Goal: Check status: Check status

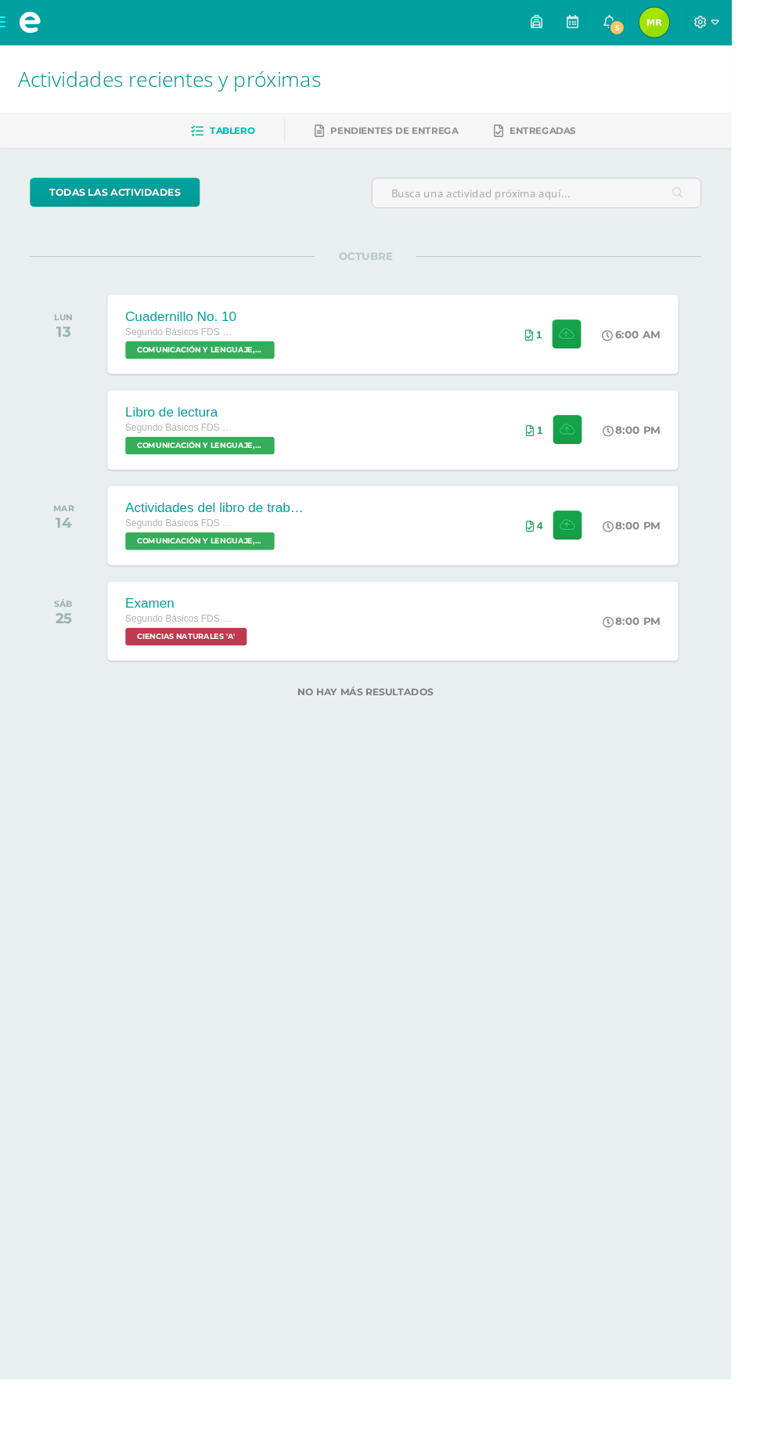
click at [656, 36] on span "5" at bounding box center [647, 28] width 17 height 17
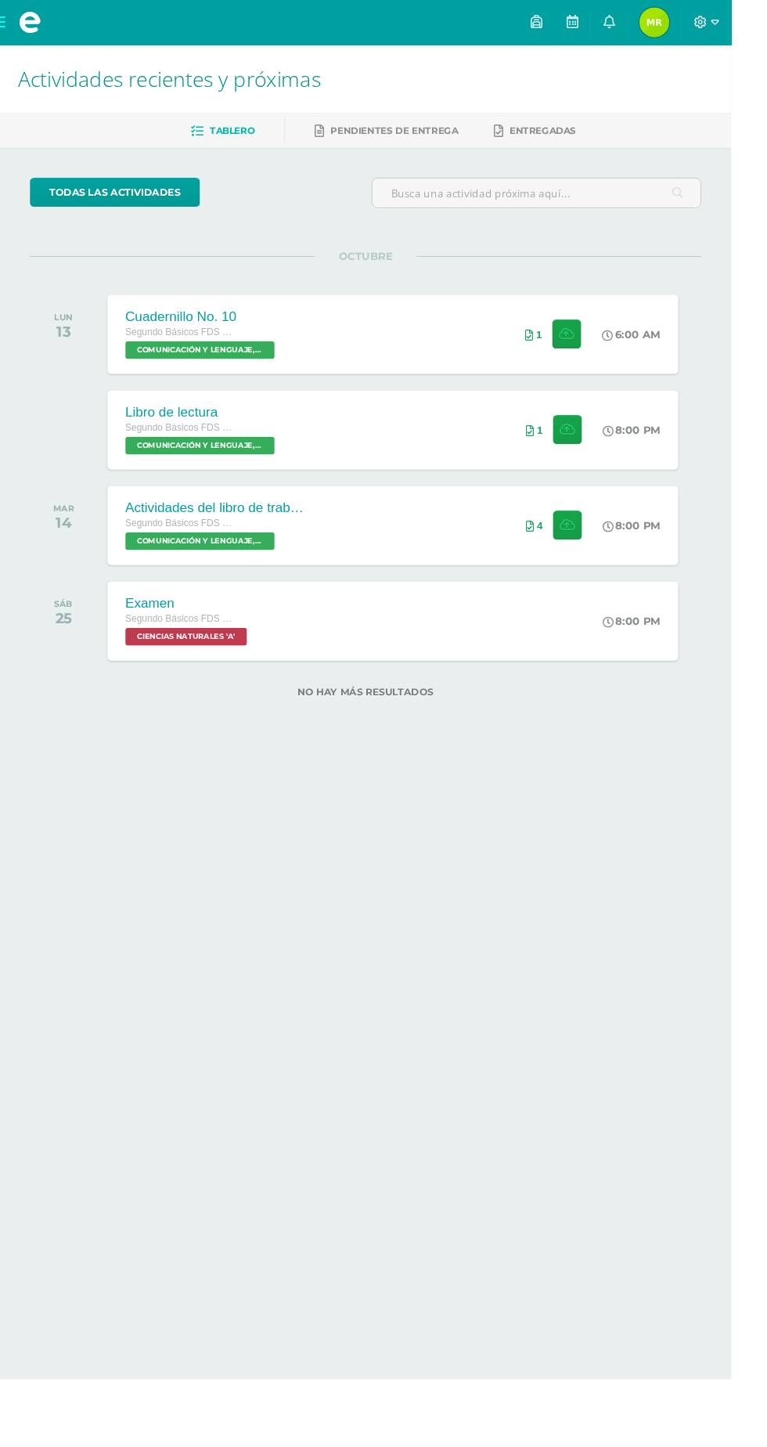
click at [593, 782] on html "Mis cursos Archivos Cerrar panel CIENCIAS NATURALES Segundo Básicos FDS [DATE] …" at bounding box center [383, 391] width 767 height 782
click at [658, 23] on link "0" at bounding box center [639, 23] width 38 height 47
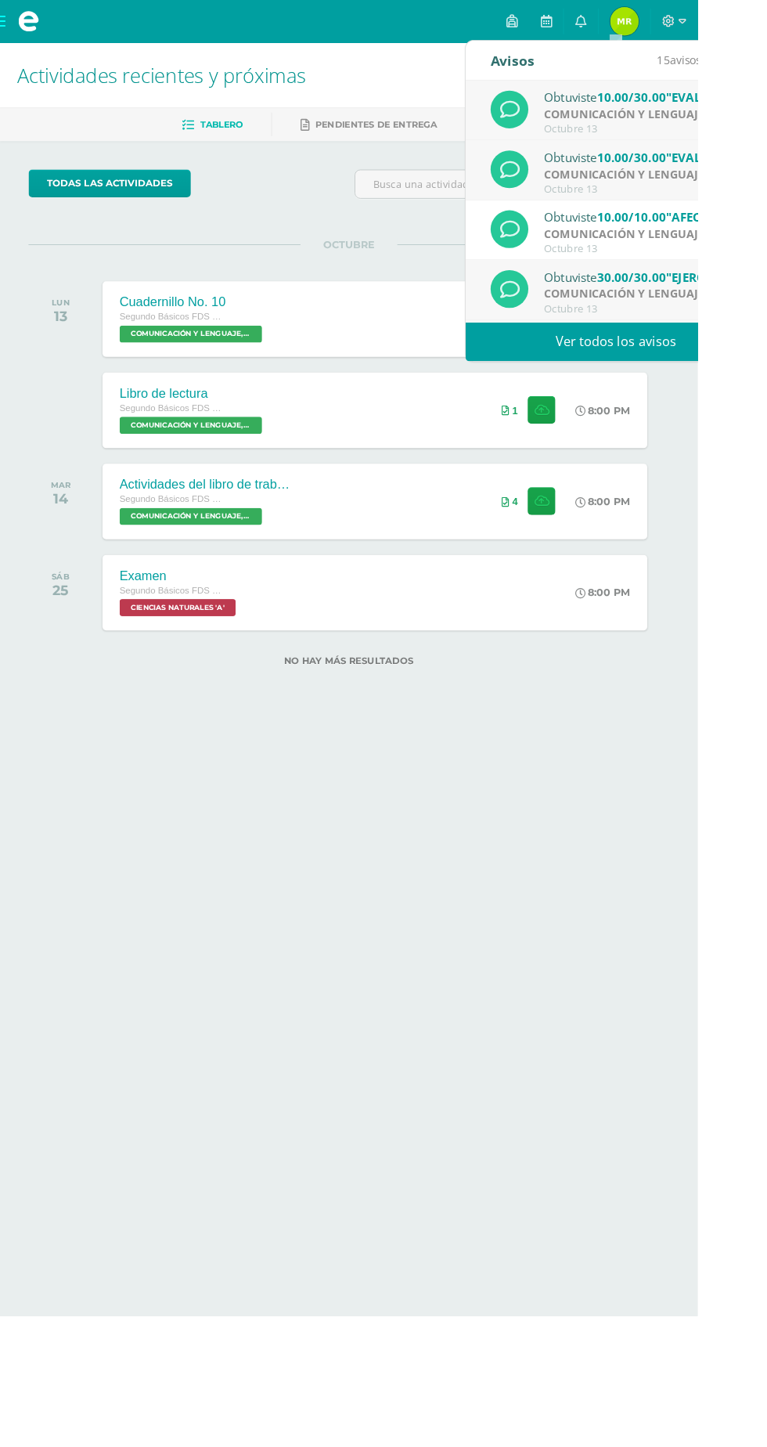
click at [751, 186] on strong "COMUNICACIÓN Y LENGUAJE, IDIOMA EXTRANJERO" at bounding box center [752, 190] width 309 height 17
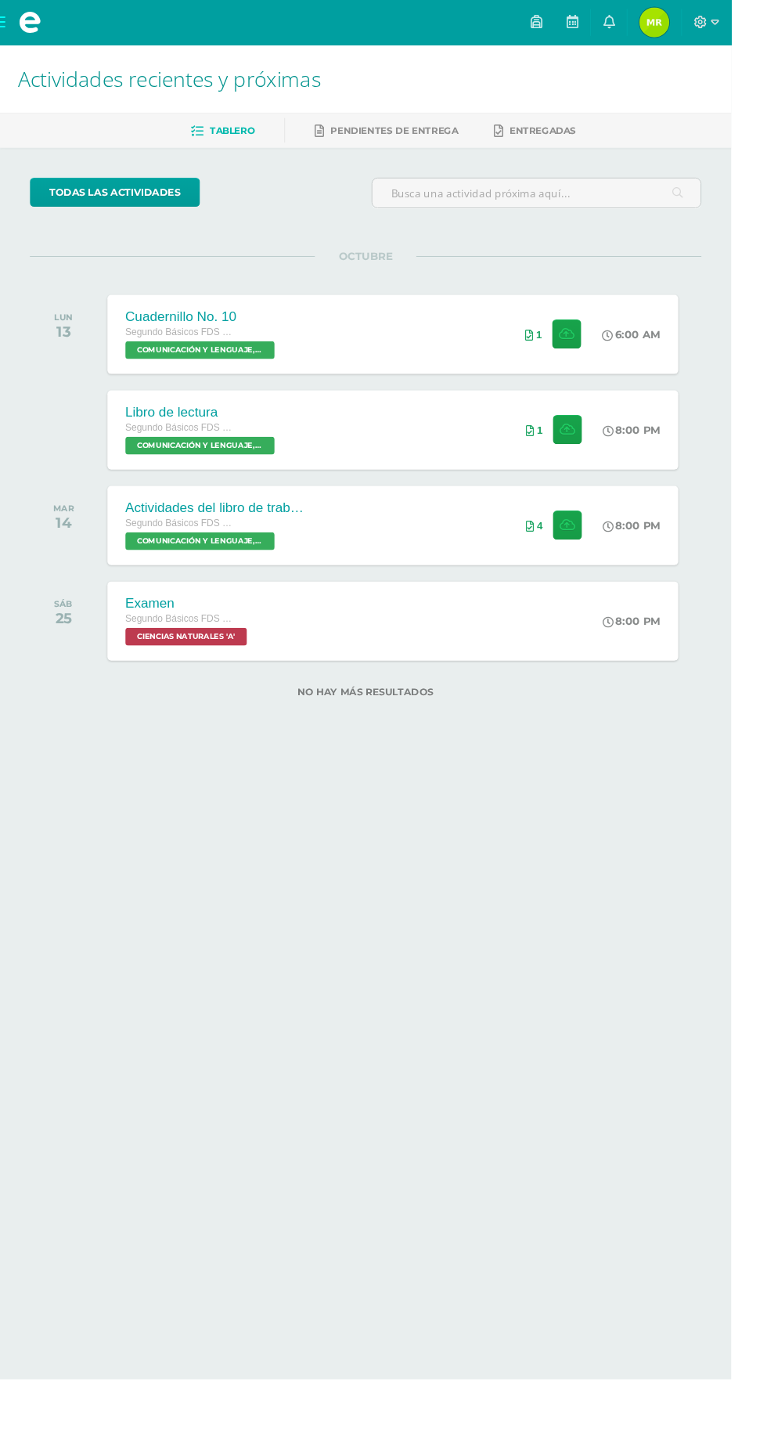
click at [622, 782] on html "Mis cursos Archivos Cerrar panel CIENCIAS NATURALES Segundo Básicos FDS Sábado …" at bounding box center [383, 391] width 767 height 782
click at [658, 39] on link "0" at bounding box center [639, 23] width 38 height 47
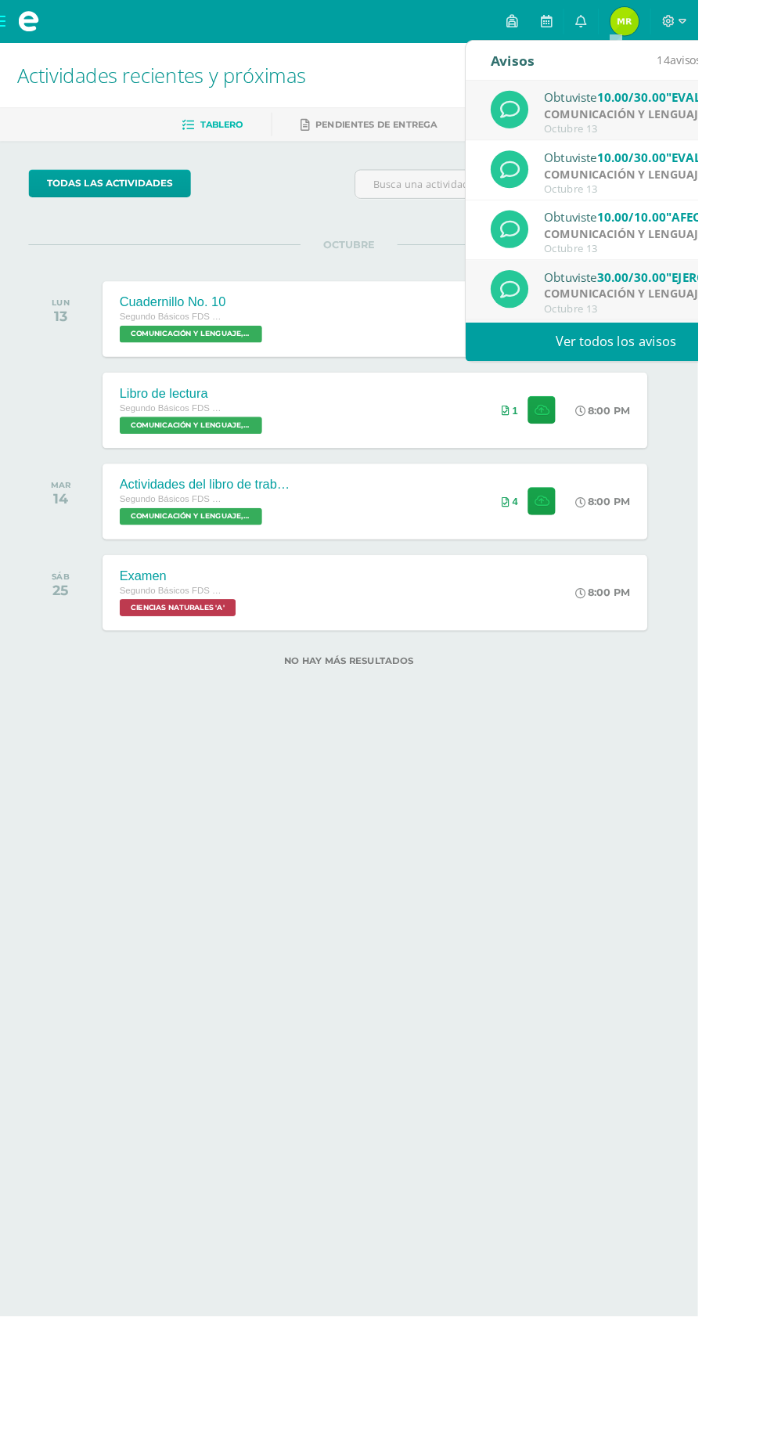
click at [709, 121] on strong "COMUNICACIÓN Y LENGUAJE, IDIOMA EXTRANJERO" at bounding box center [752, 125] width 309 height 17
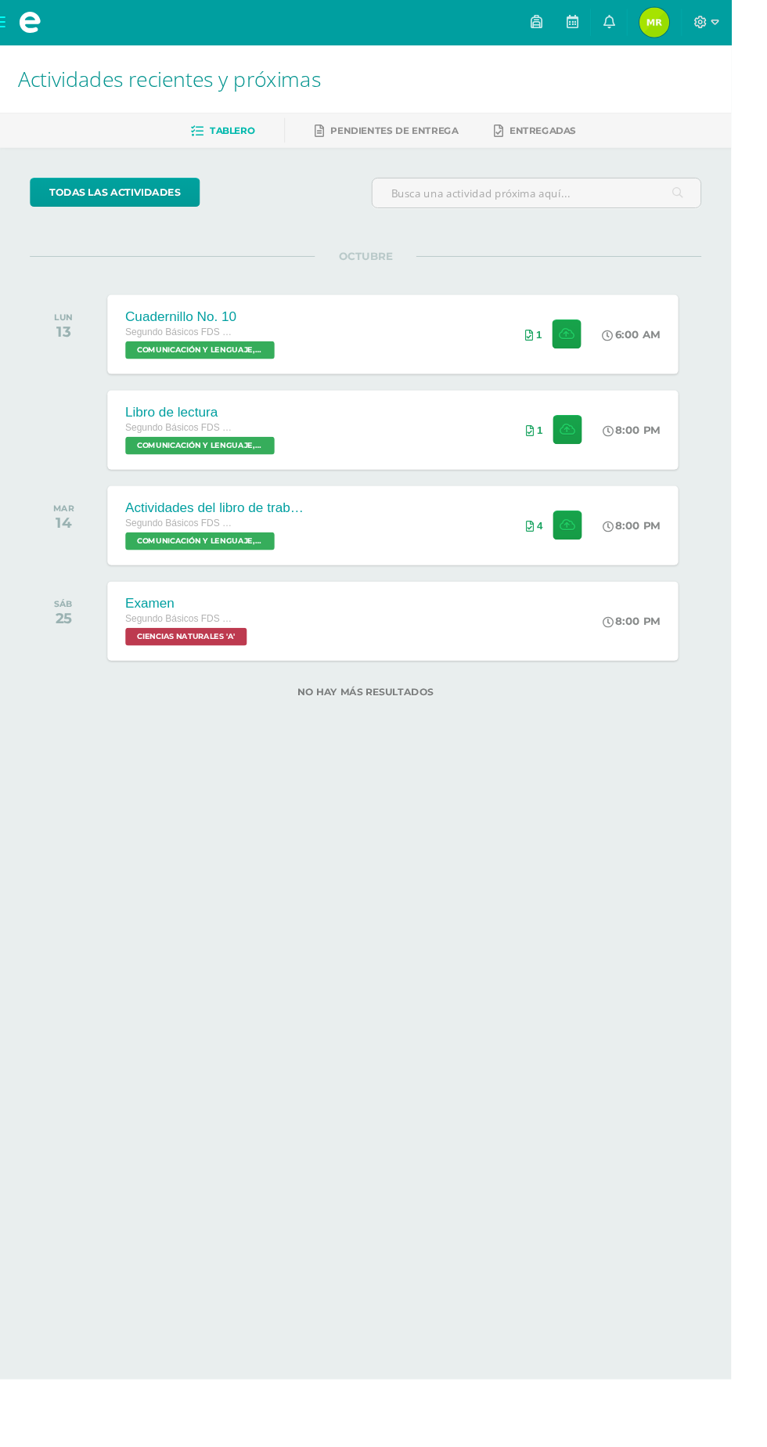
click at [600, 782] on html "Mis cursos Archivos Cerrar panel CIENCIAS NATURALES Segundo Básicos FDS [DATE] …" at bounding box center [383, 391] width 767 height 782
click at [658, 21] on link "0" at bounding box center [639, 23] width 38 height 47
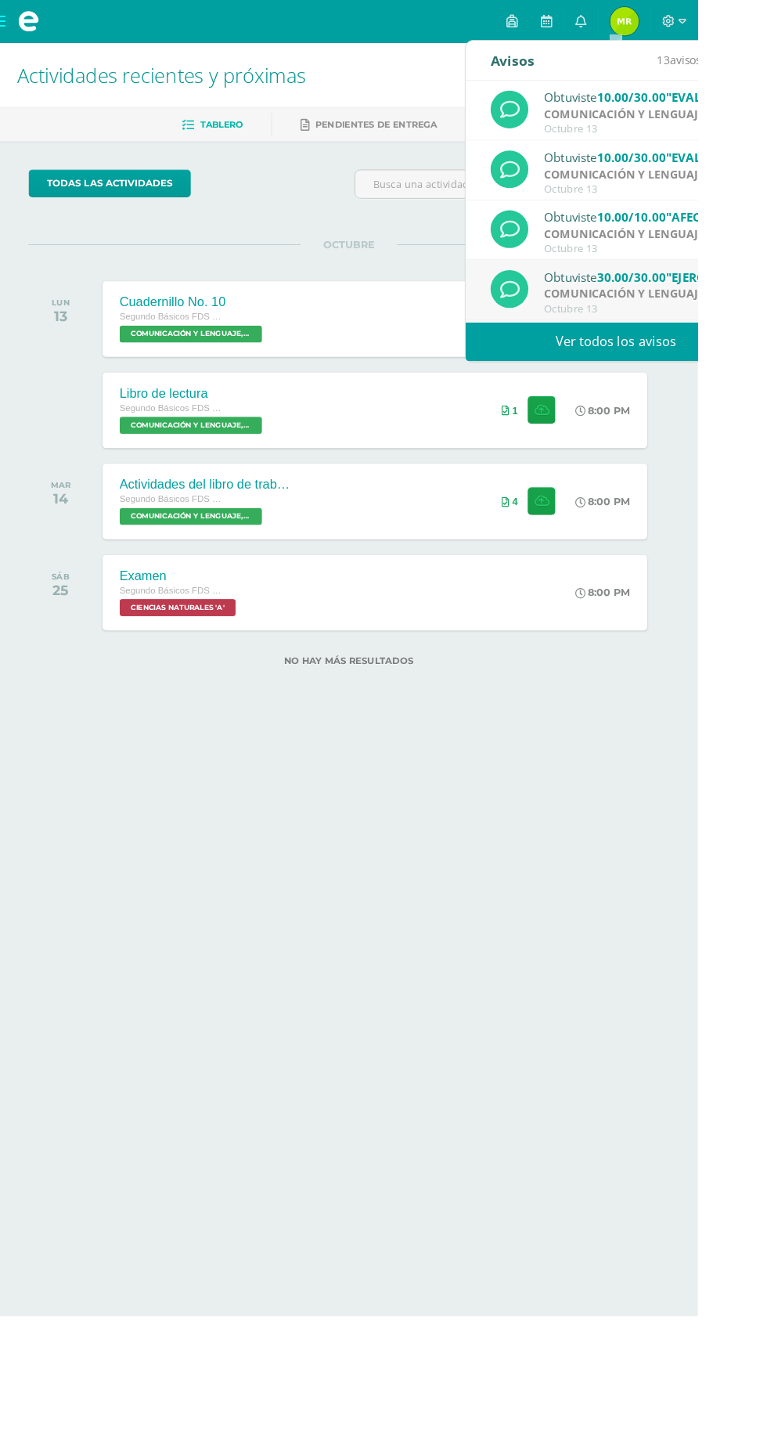
click at [713, 212] on div "Octubre 13" at bounding box center [707, 207] width 218 height 13
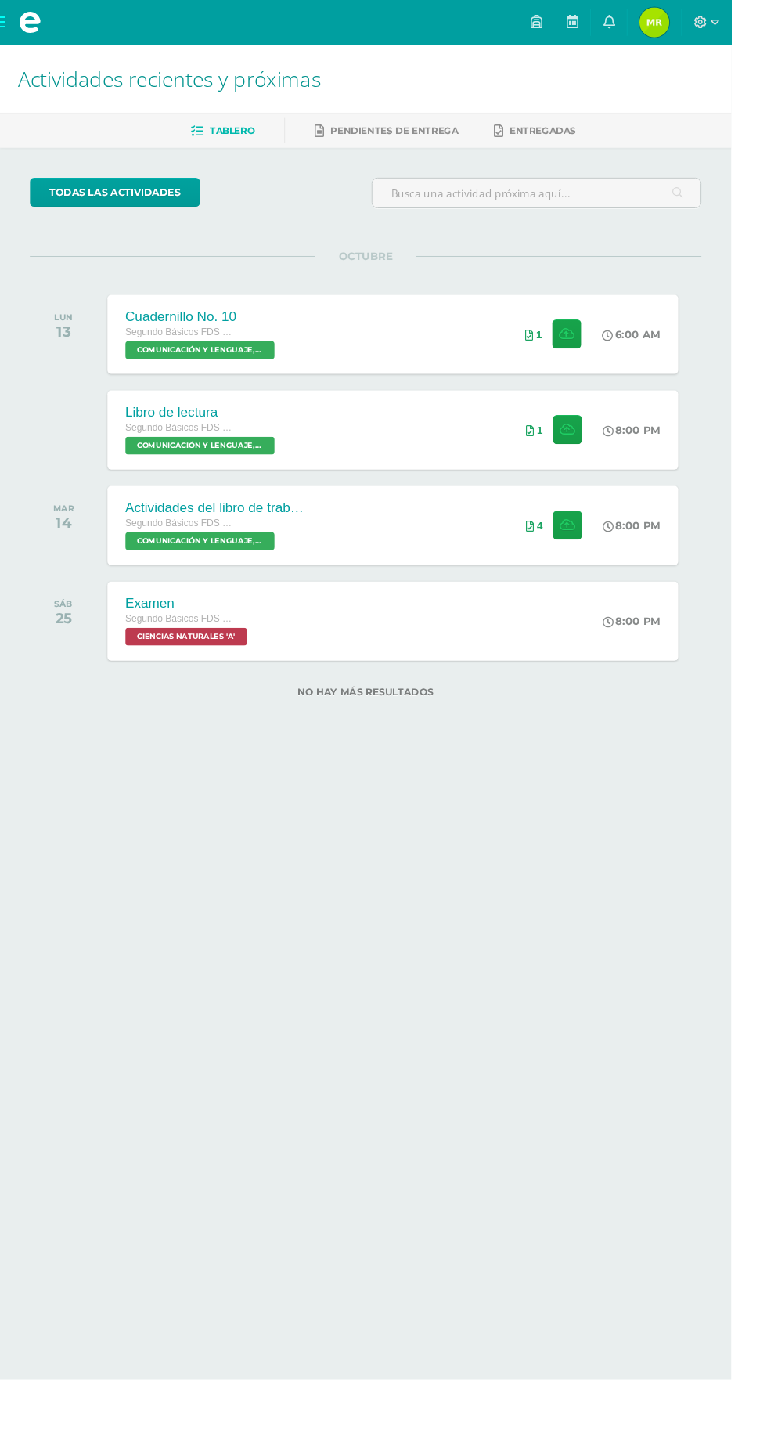
click at [598, 782] on html "Mis cursos Archivos Cerrar panel CIENCIAS NATURALES Segundo Básicos FDS Sábado …" at bounding box center [383, 391] width 767 height 782
click at [658, 23] on link "0" at bounding box center [639, 23] width 38 height 47
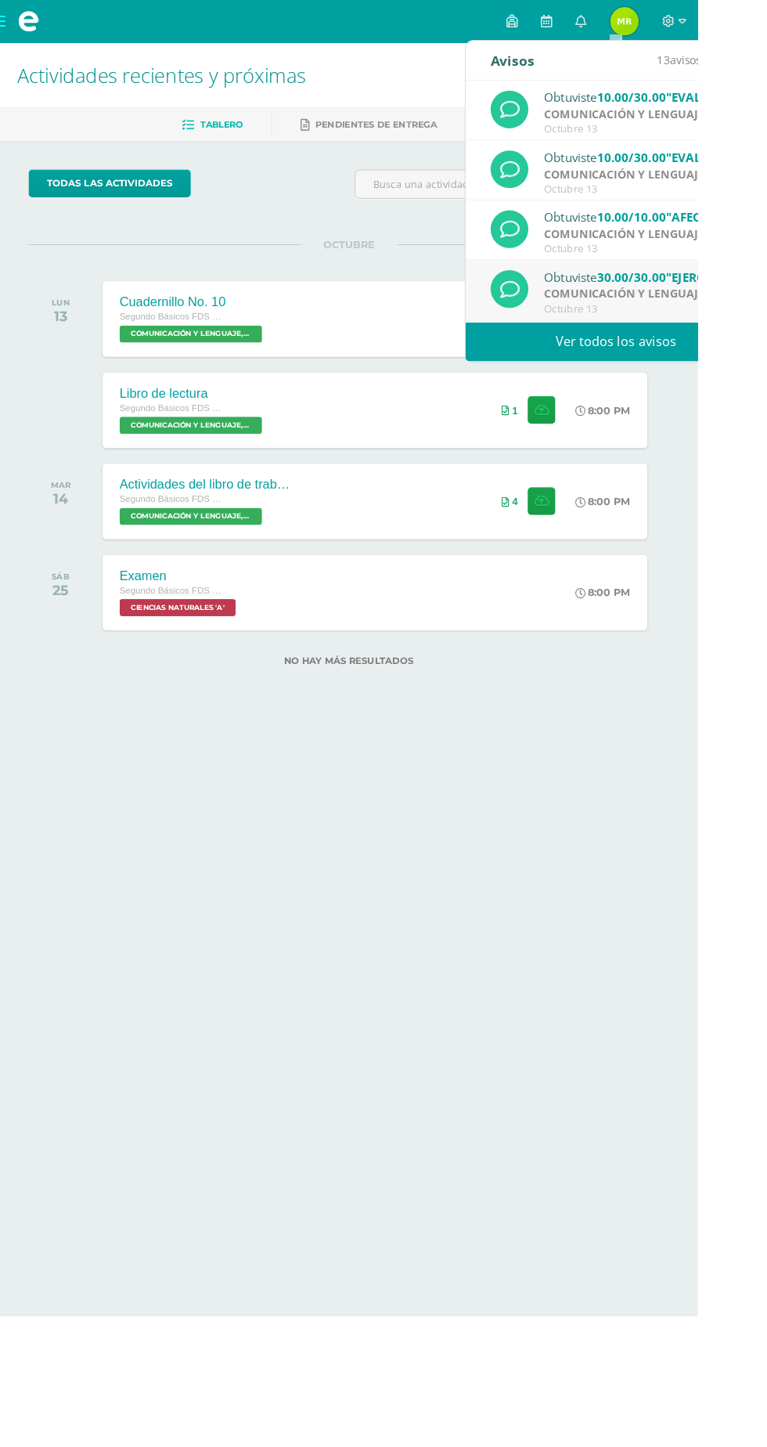
click at [705, 272] on div "Octubre 13" at bounding box center [707, 273] width 218 height 13
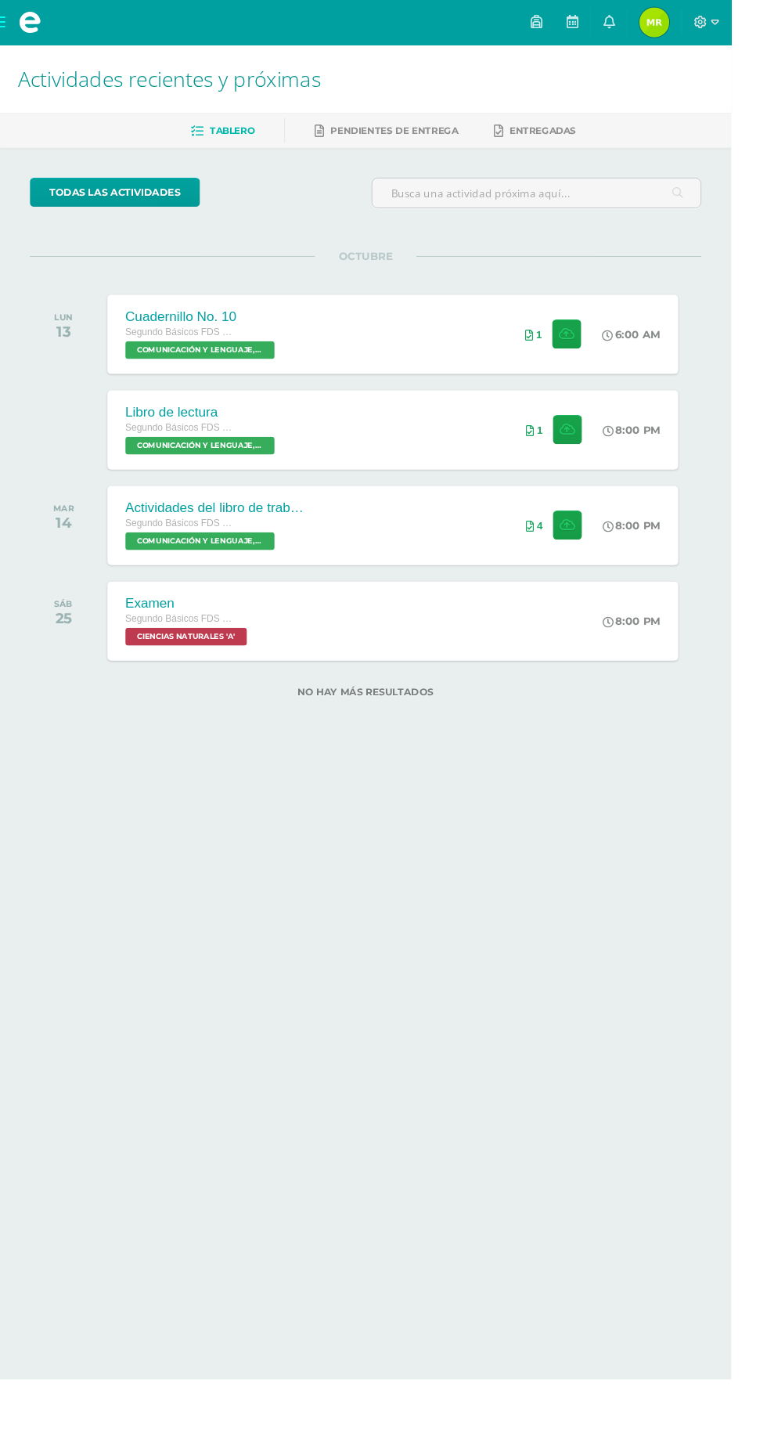
click at [659, 782] on html "Mis cursos Archivos Cerrar panel CIENCIAS NATURALES Segundo Básicos FDS Sábado …" at bounding box center [383, 391] width 767 height 782
click at [645, 31] on span at bounding box center [639, 23] width 13 height 17
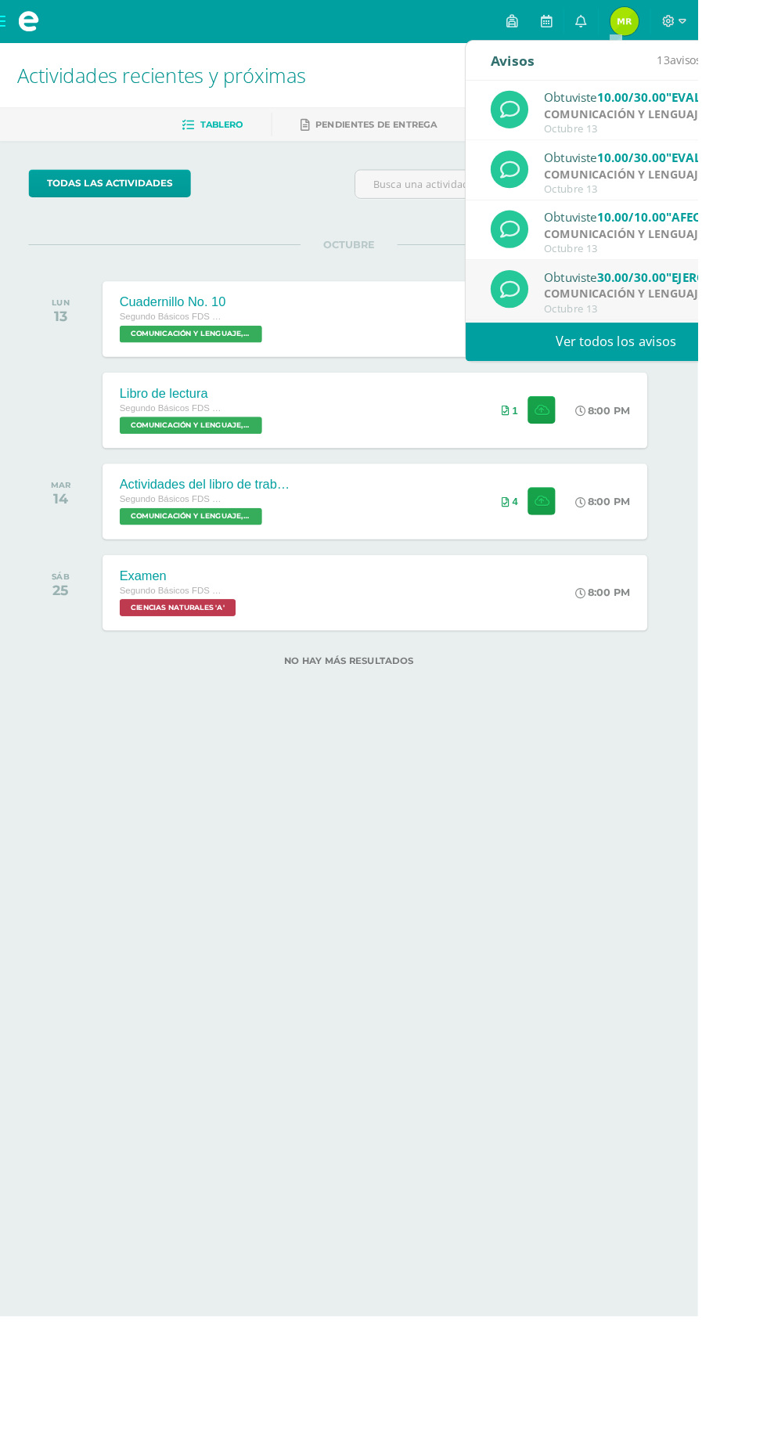
click at [728, 324] on strong "COMUNICACIÓN Y LENGUAJE, IDIOMA EXTRANJERO" at bounding box center [752, 322] width 309 height 17
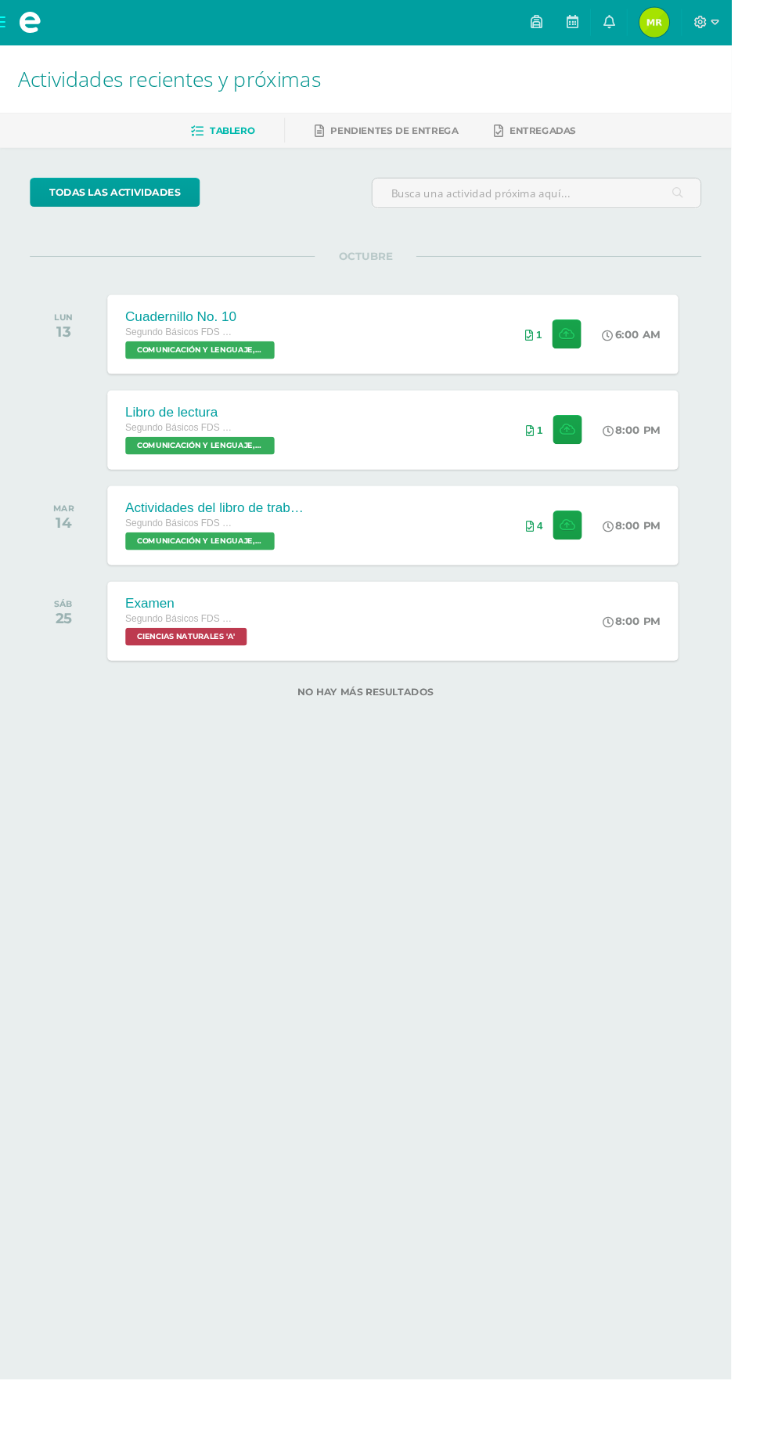
click at [689, 782] on html "Mis cursos Archivos Cerrar panel CIENCIAS NATURALES Segundo Básicos FDS [DATE] …" at bounding box center [383, 391] width 767 height 782
click at [645, 28] on icon at bounding box center [639, 23] width 13 height 14
click at [518, 782] on html "Mis cursos Archivos Cerrar panel CIENCIAS NATURALES Segundo Básicos FDS Sábado …" at bounding box center [383, 391] width 767 height 782
click at [702, 23] on img at bounding box center [686, 23] width 31 height 31
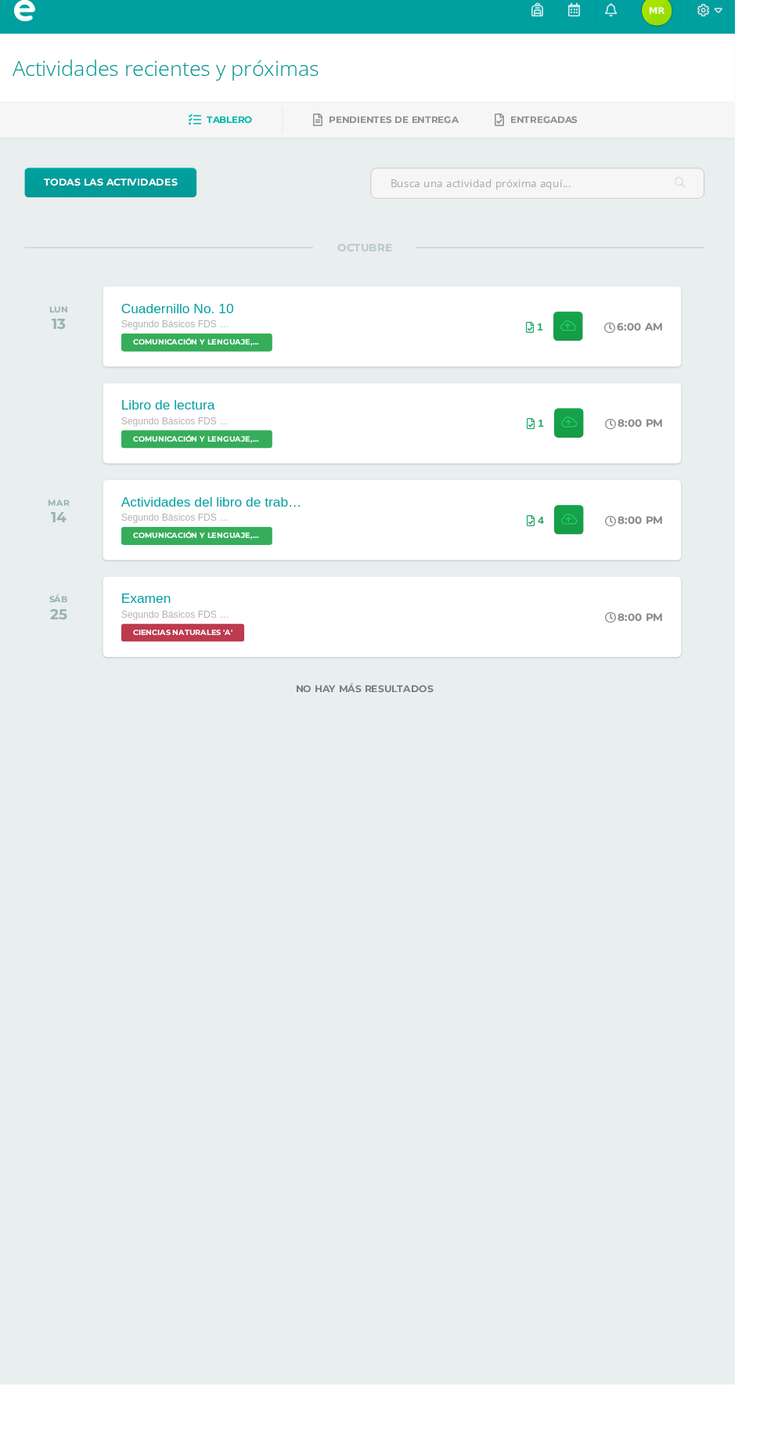
click at [528, 645] on div "Examen Segundo Básicos FDS Sábado CIENCIAS NATURALES 'A' 8:00 PM Examen CIENCIA…" at bounding box center [412, 651] width 599 height 83
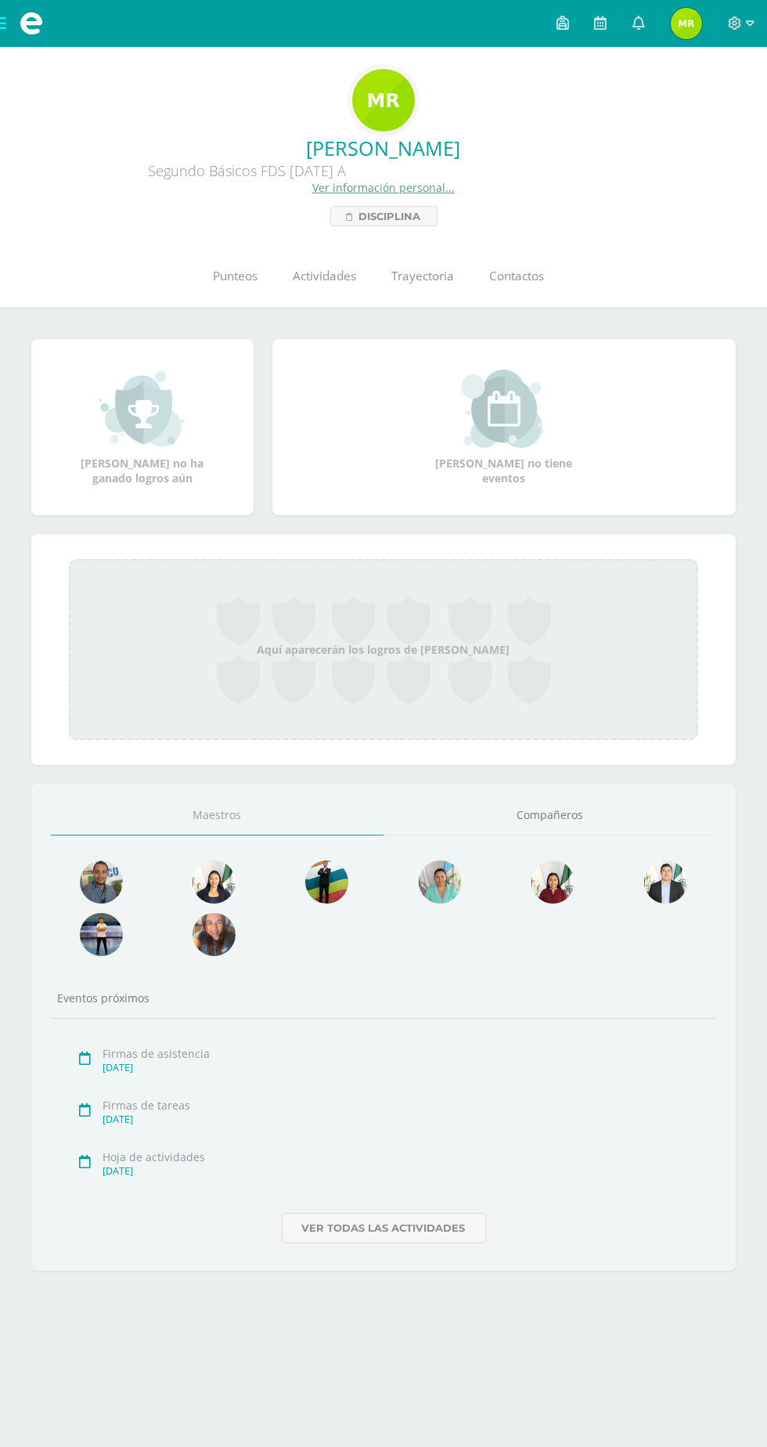
click at [214, 282] on span "Punteos" at bounding box center [236, 276] width 45 height 16
click at [236, 269] on span "Punteos" at bounding box center [236, 276] width 45 height 16
click at [670, 23] on span "[PERSON_NAME] Mi Perfil" at bounding box center [687, 23] width 38 height 31
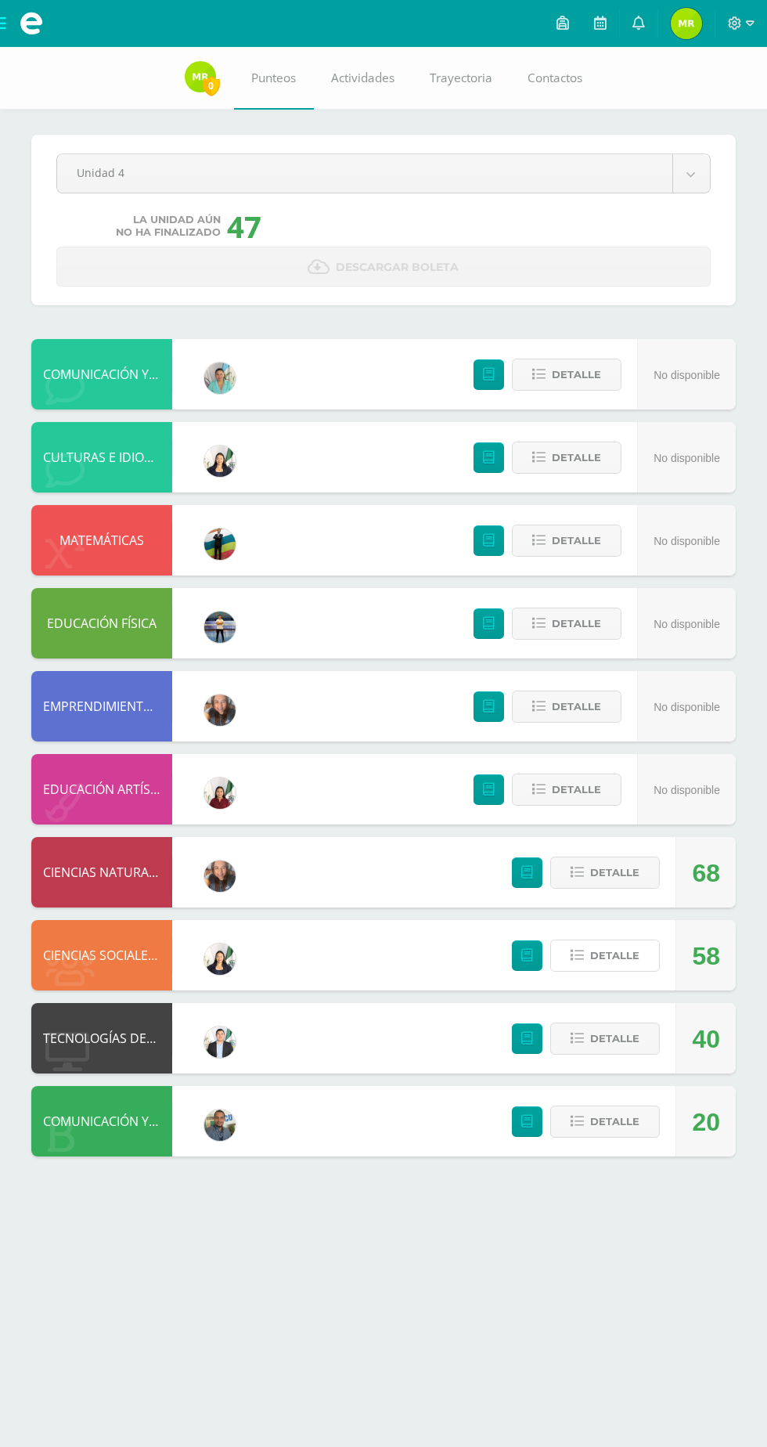
click at [638, 965] on span "Detalle" at bounding box center [614, 955] width 49 height 29
click at [236, 1188] on html "Mis cursos Archivos Cerrar panel CIENCIAS NATURALES Segundo Básicos FDS Sábado …" at bounding box center [383, 594] width 767 height 1188
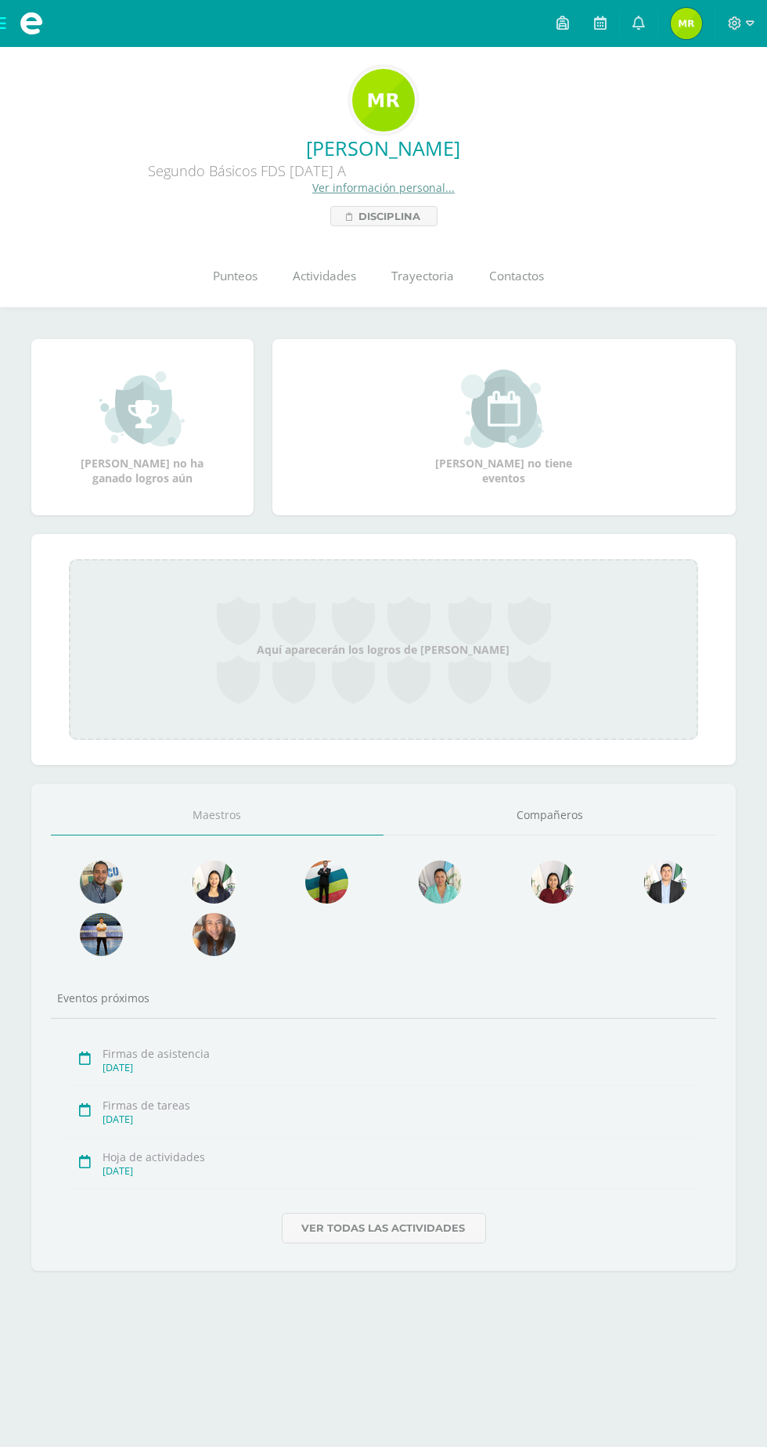
click at [647, 23] on link at bounding box center [639, 23] width 38 height 47
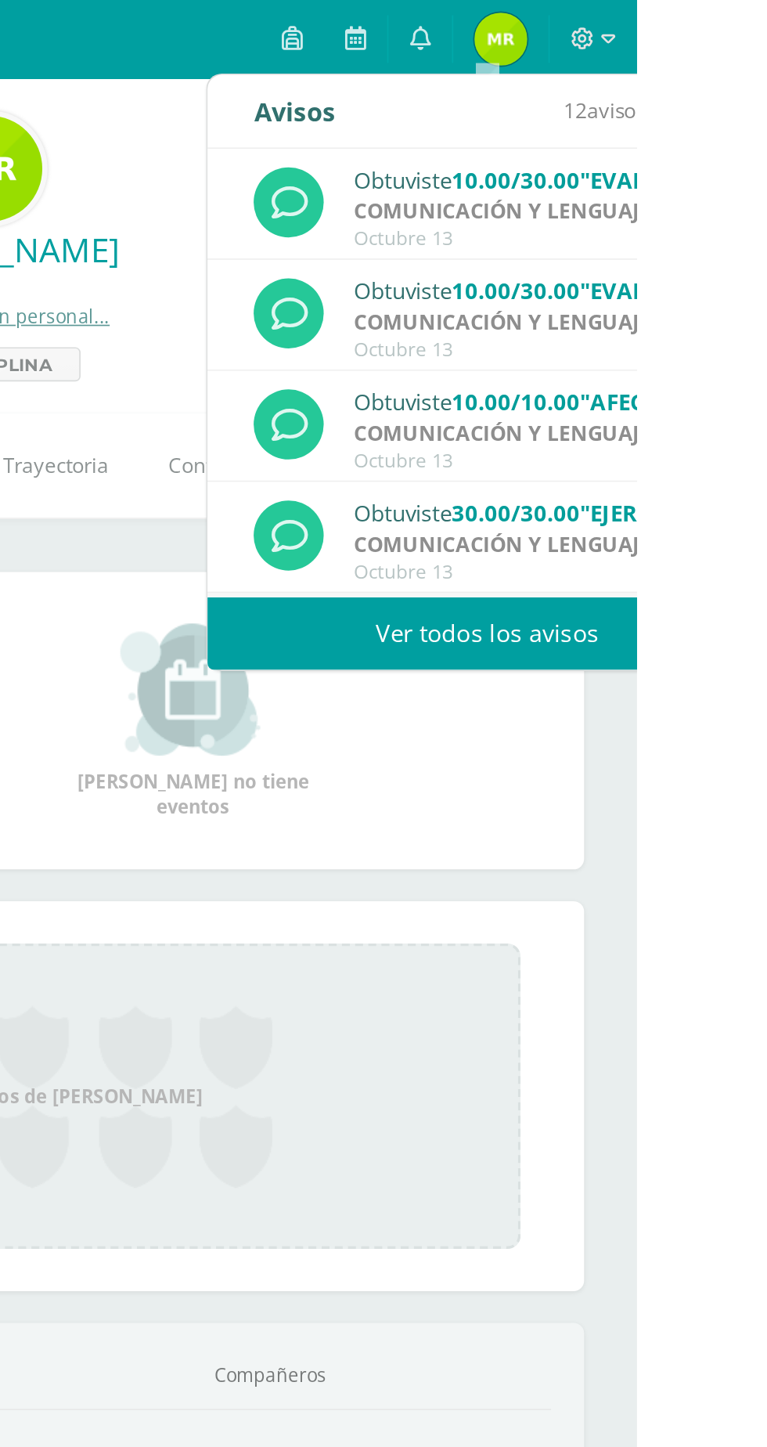
click at [766, 117] on strong "COMUNICACIÓN Y LENGUAJE, IDIOMA EXTRANJERO" at bounding box center [754, 125] width 309 height 17
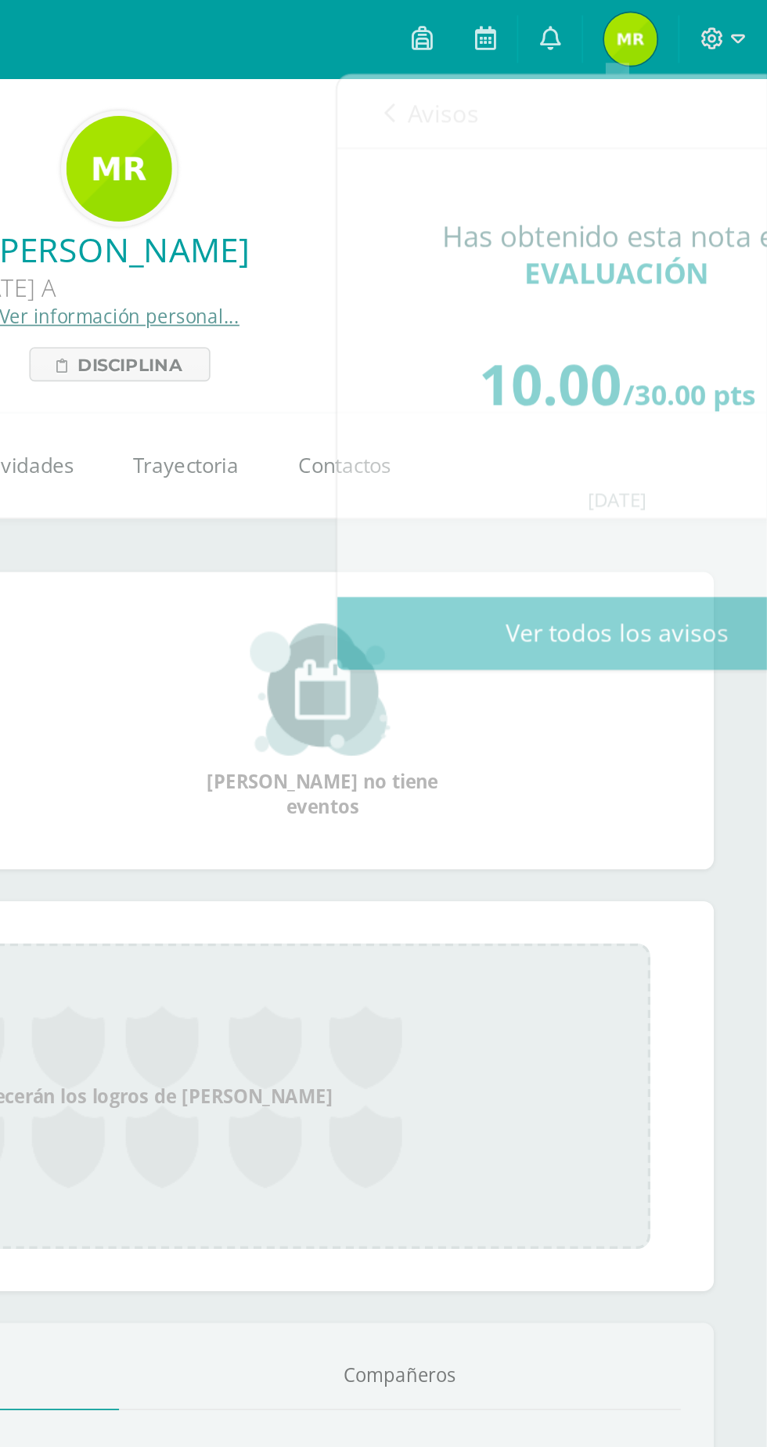
click at [737, 463] on div "María Alejandra no tiene eventos" at bounding box center [504, 428] width 476 height 116
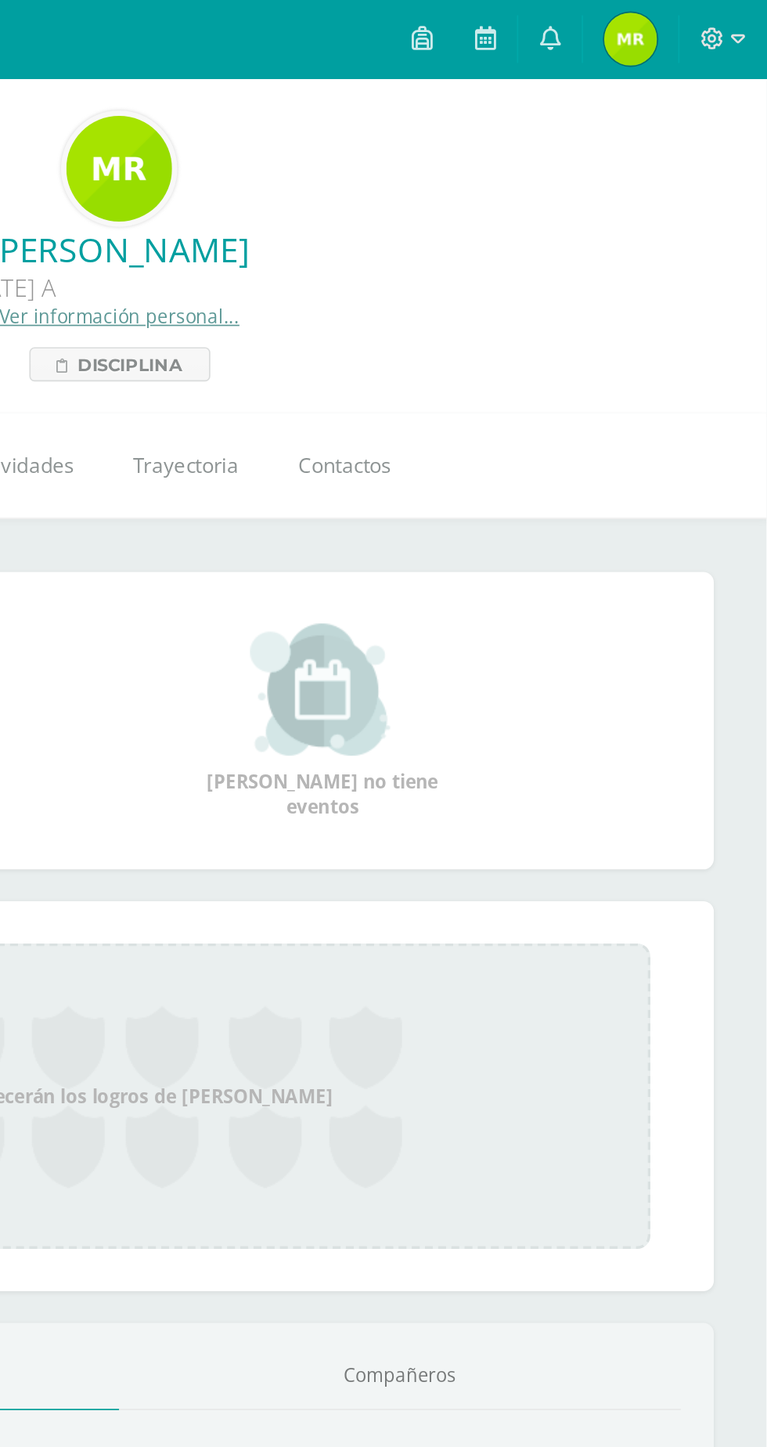
click at [640, 23] on icon at bounding box center [639, 23] width 13 height 14
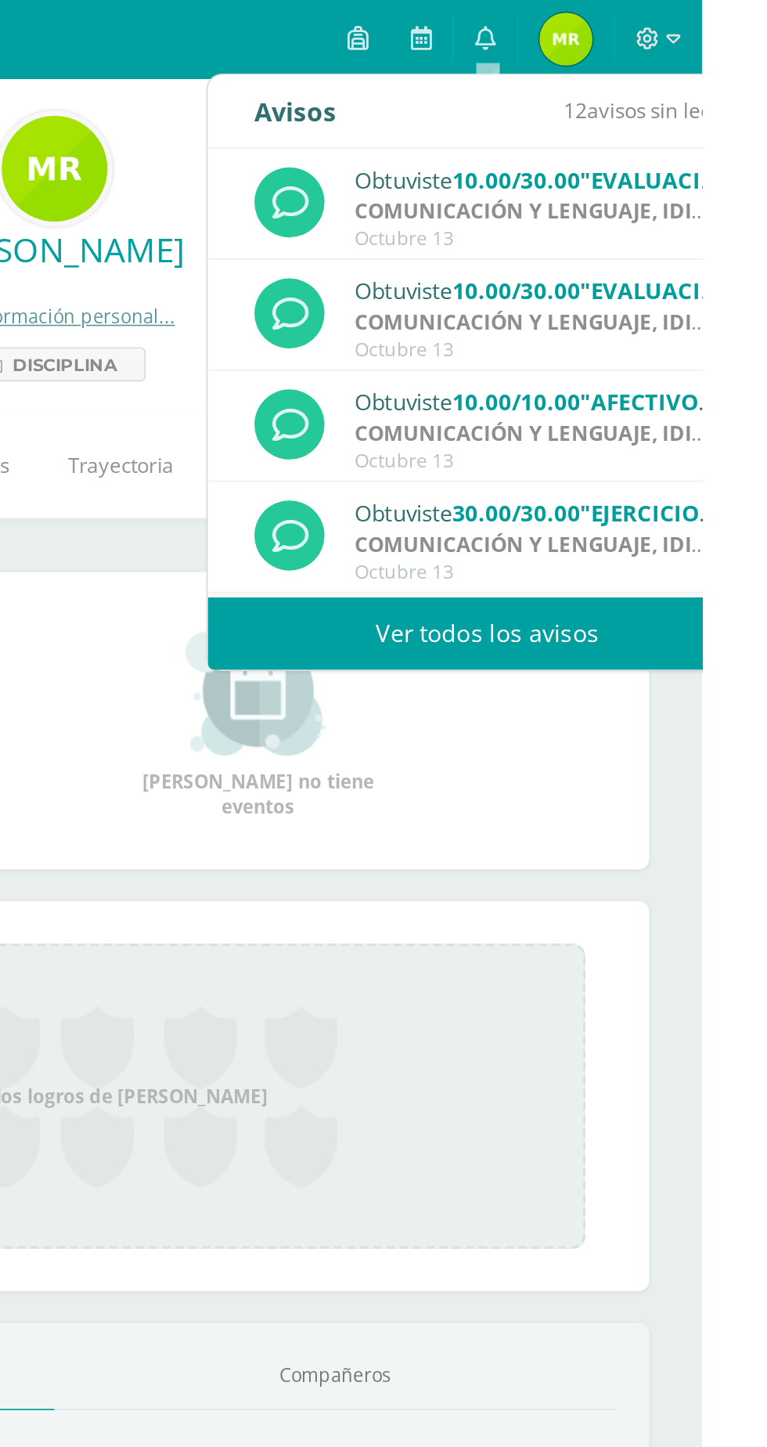
click at [713, 240] on span ""AFECTIVO"" at bounding box center [735, 238] width 80 height 18
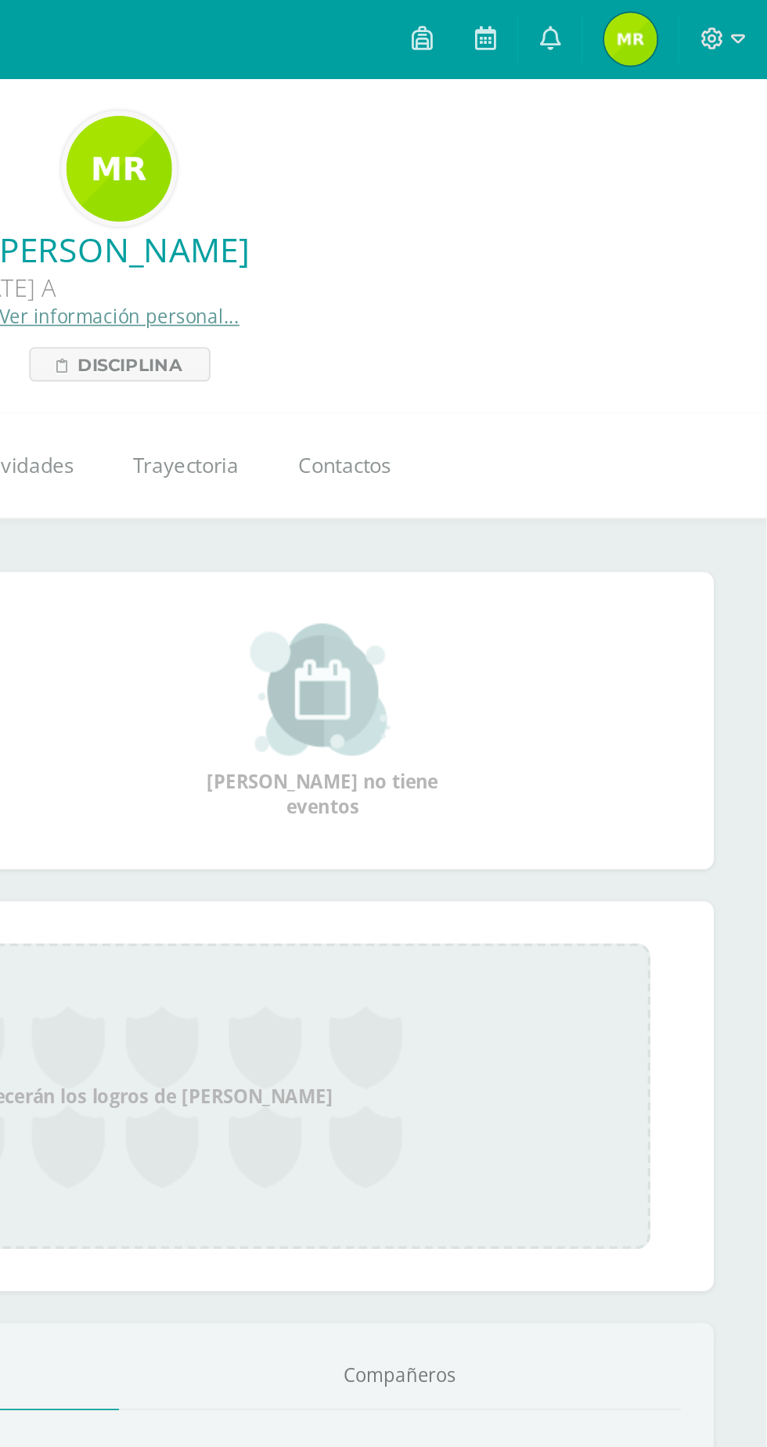
click at [421, 823] on link "Compañeros" at bounding box center [550, 815] width 333 height 40
click at [651, 14] on link at bounding box center [639, 23] width 38 height 47
click at [701, 621] on div "Aquí aparecerán los logros de María Alejandra" at bounding box center [383, 649] width 705 height 231
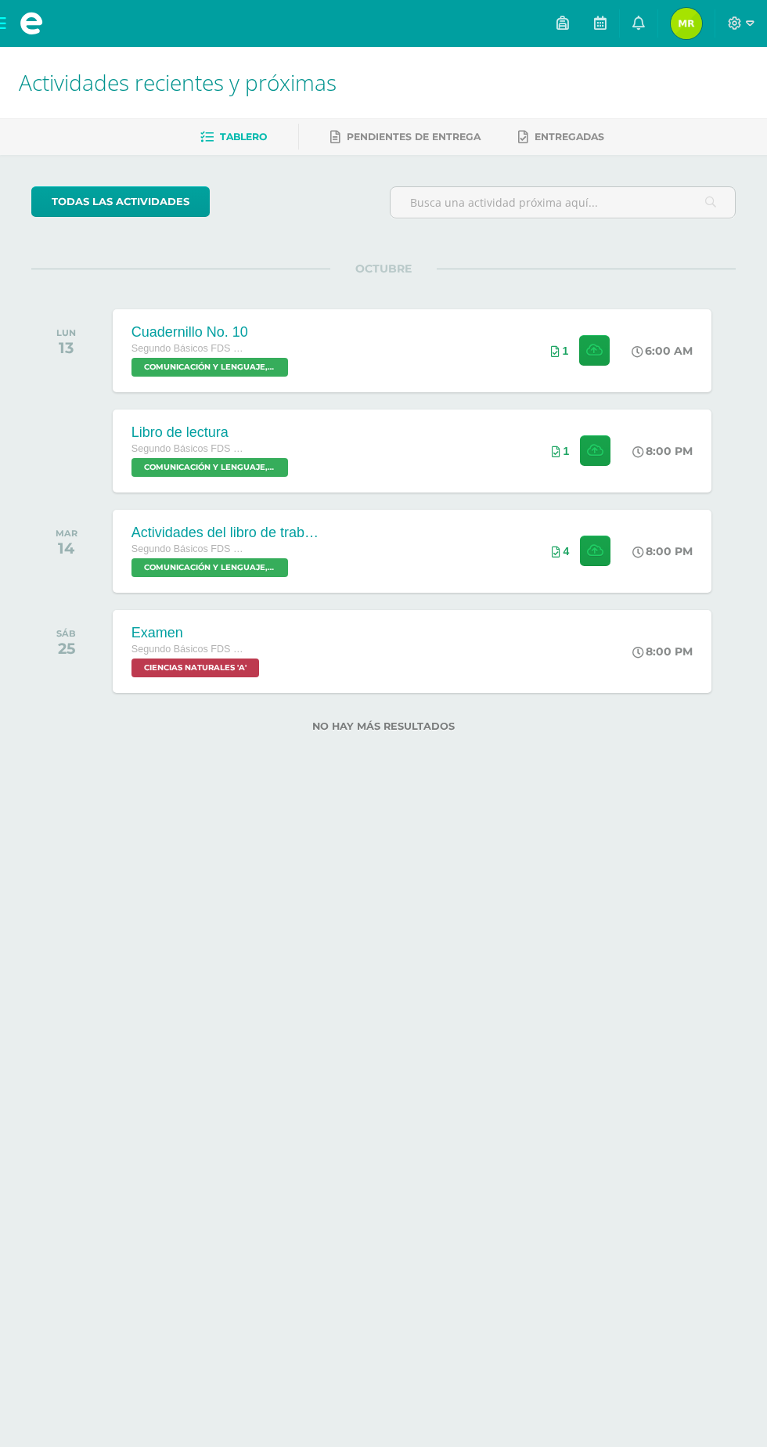
click at [658, 23] on link at bounding box center [639, 23] width 38 height 47
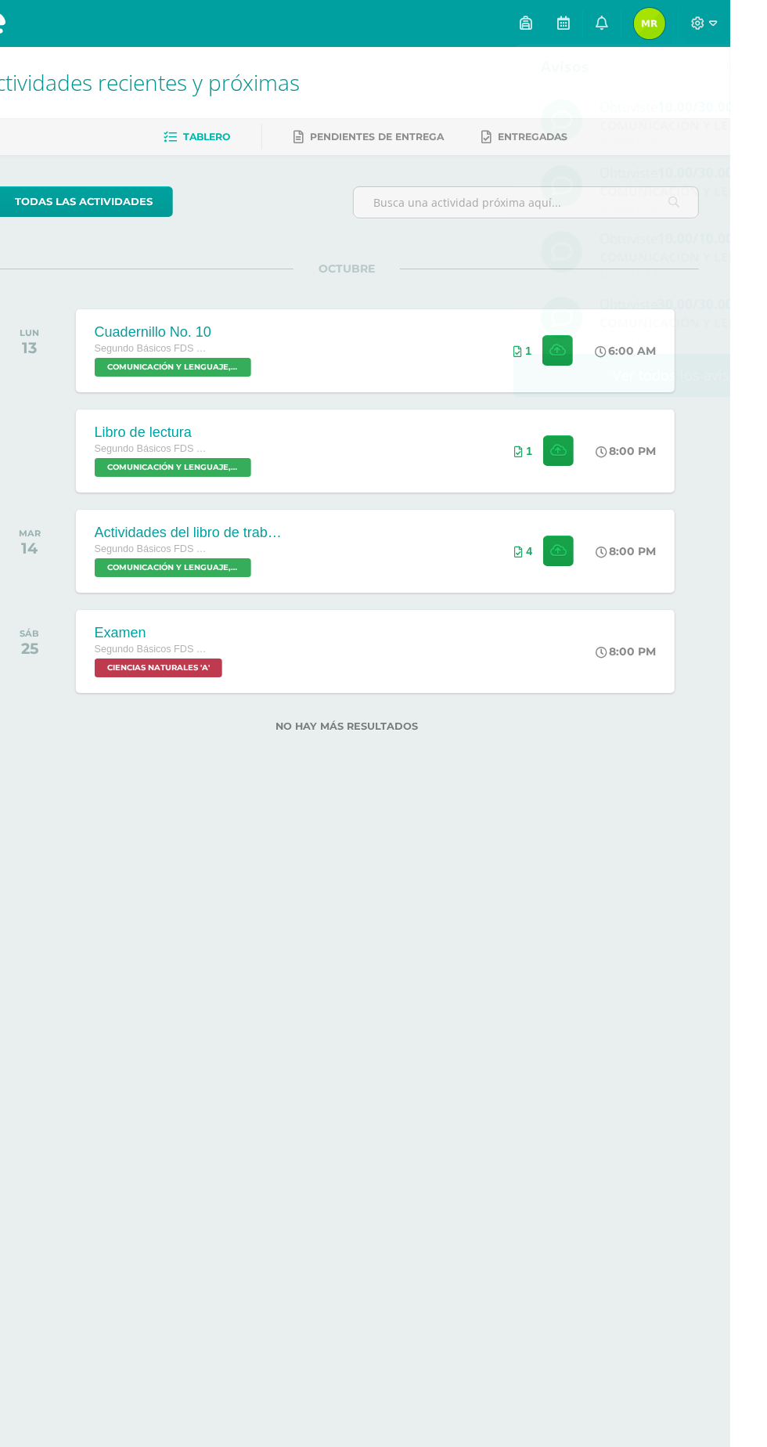
click at [449, 782] on html "Mis cursos Archivos Cerrar panel CIENCIAS NATURALES Segundo Básicos FDS [DATE] …" at bounding box center [383, 391] width 767 height 782
click at [705, 20] on span "[PERSON_NAME] Mi Perfil" at bounding box center [687, 23] width 38 height 31
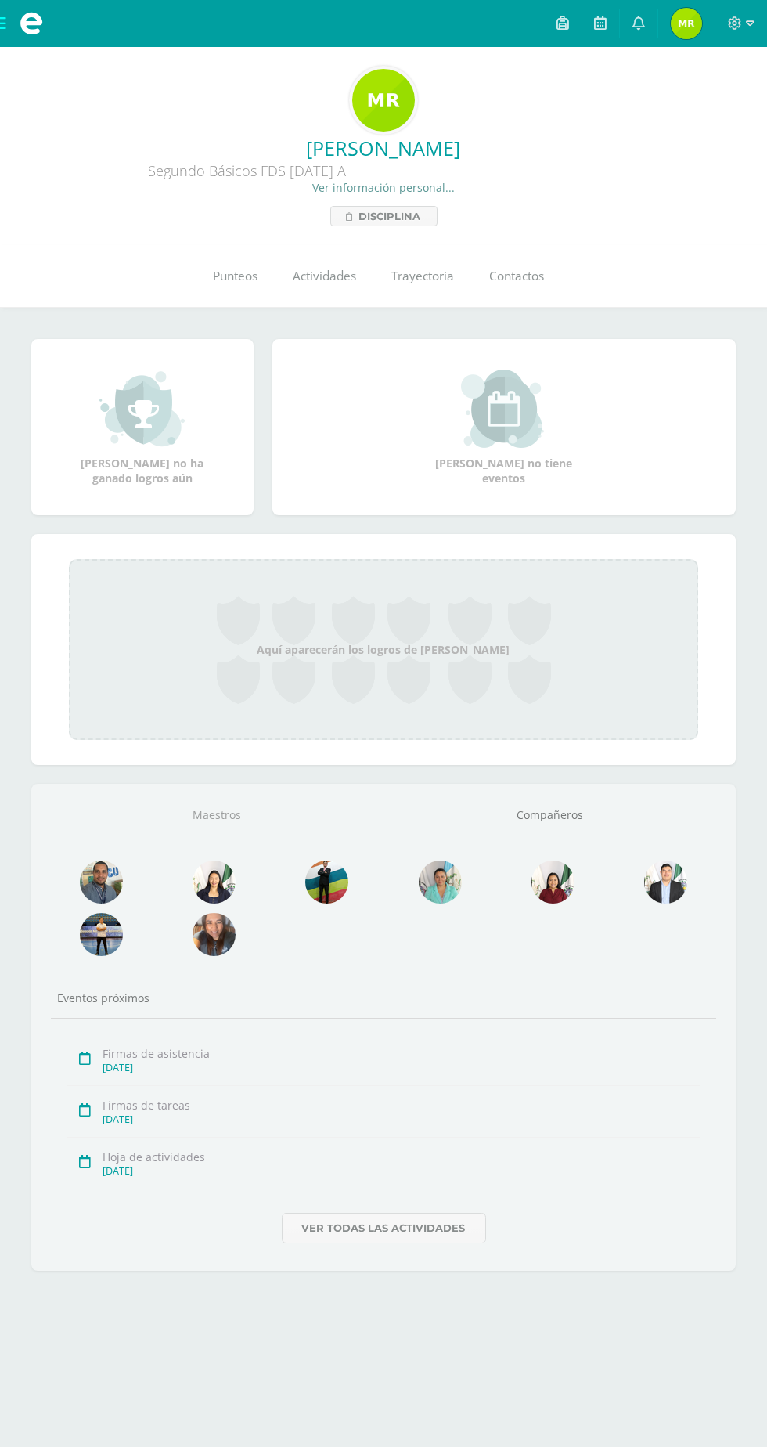
click at [229, 258] on link "Punteos" at bounding box center [236, 276] width 80 height 63
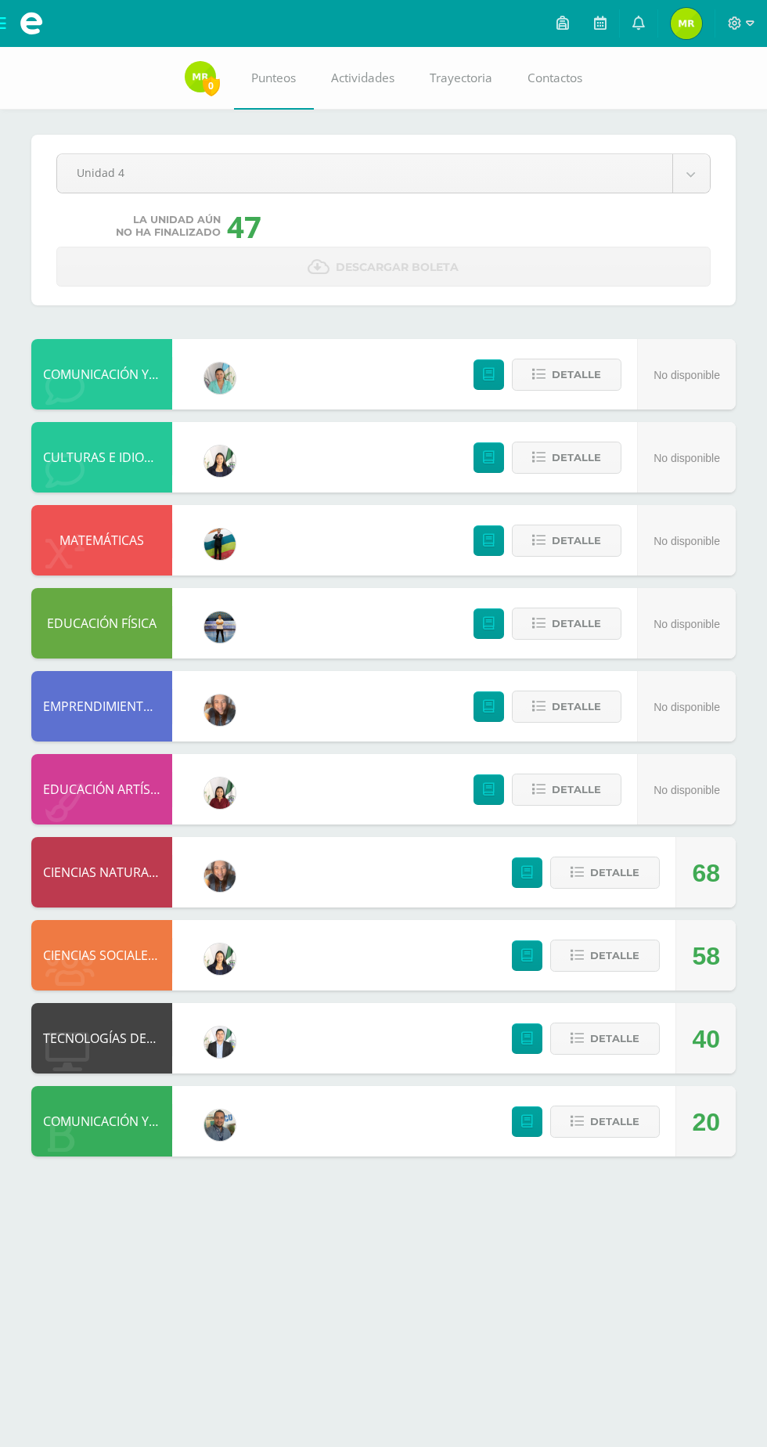
click at [114, 180] on body "Mis cursos Archivos Cerrar panel CIENCIAS NATURALES Segundo Básicos FDS Sábado …" at bounding box center [383, 594] width 767 height 1188
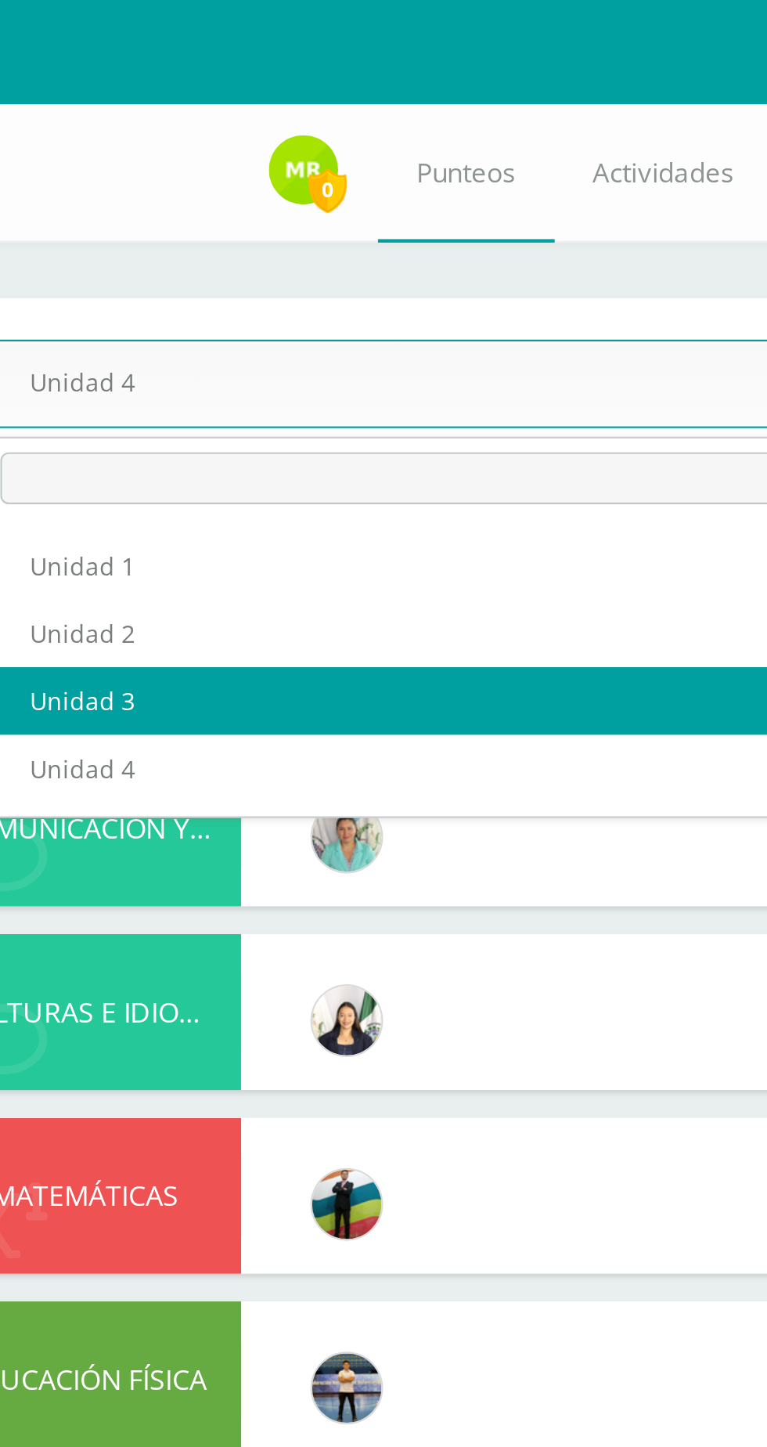
select select "Unidad 3"
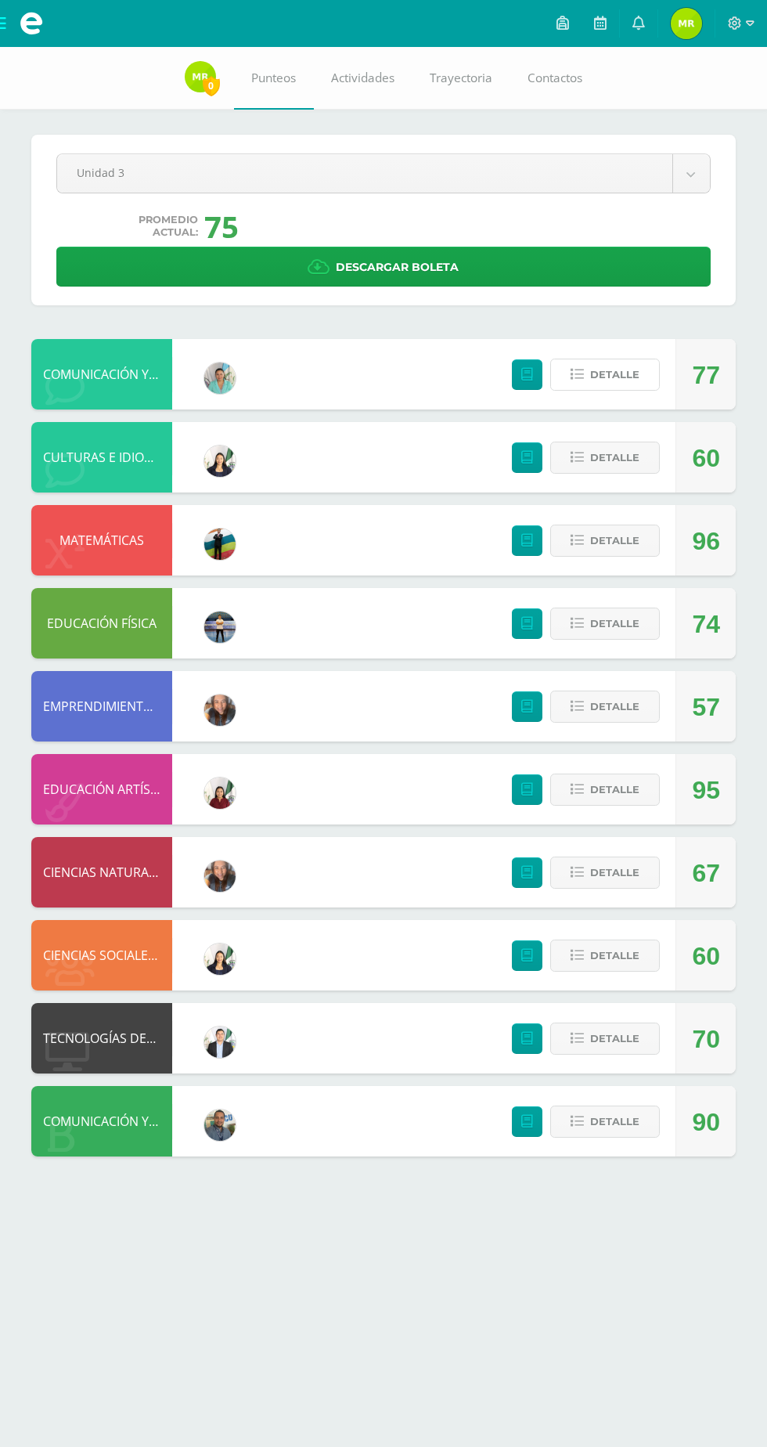
click at [639, 365] on span "Detalle" at bounding box center [614, 374] width 49 height 29
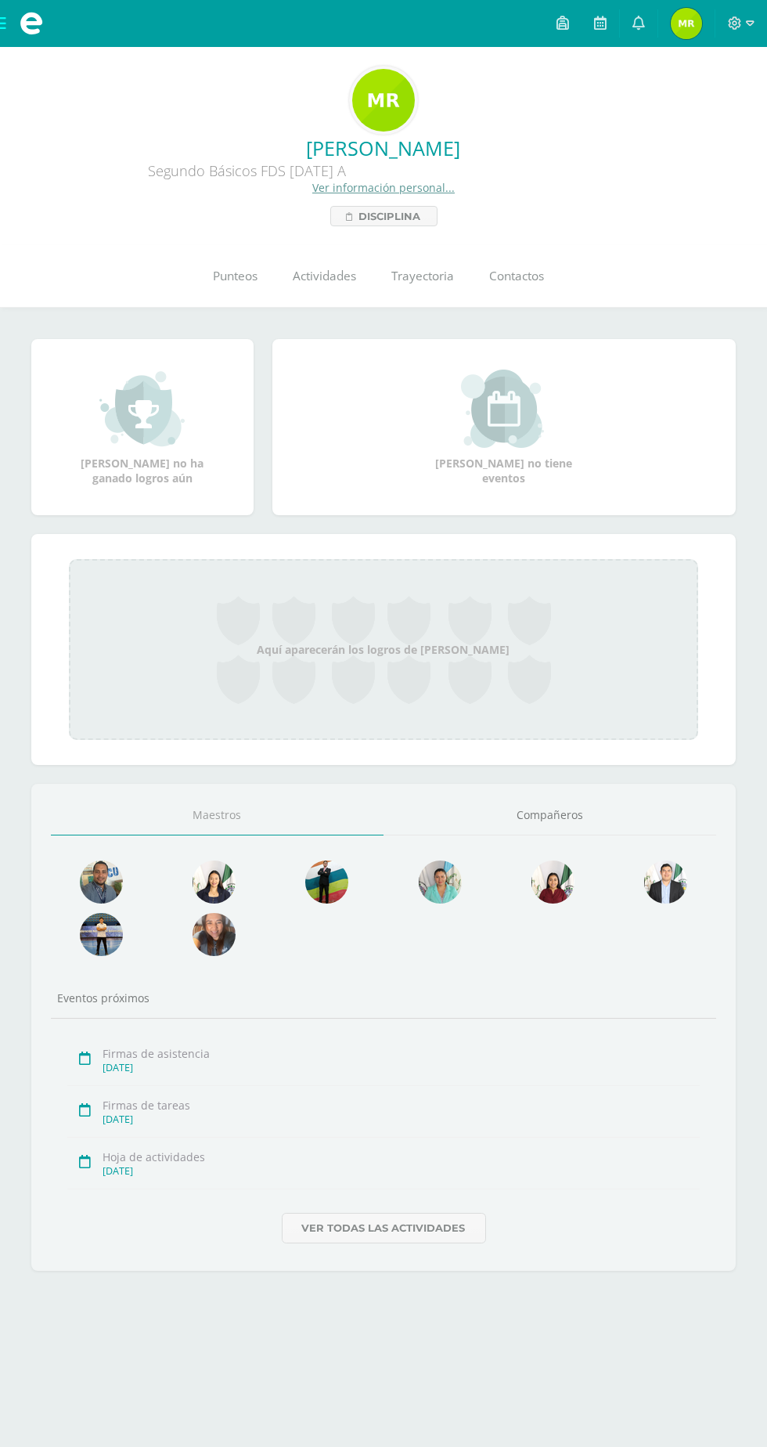
click at [705, 23] on span "[PERSON_NAME] Mi Perfil" at bounding box center [687, 23] width 38 height 31
click at [236, 286] on link "Punteos" at bounding box center [236, 276] width 80 height 63
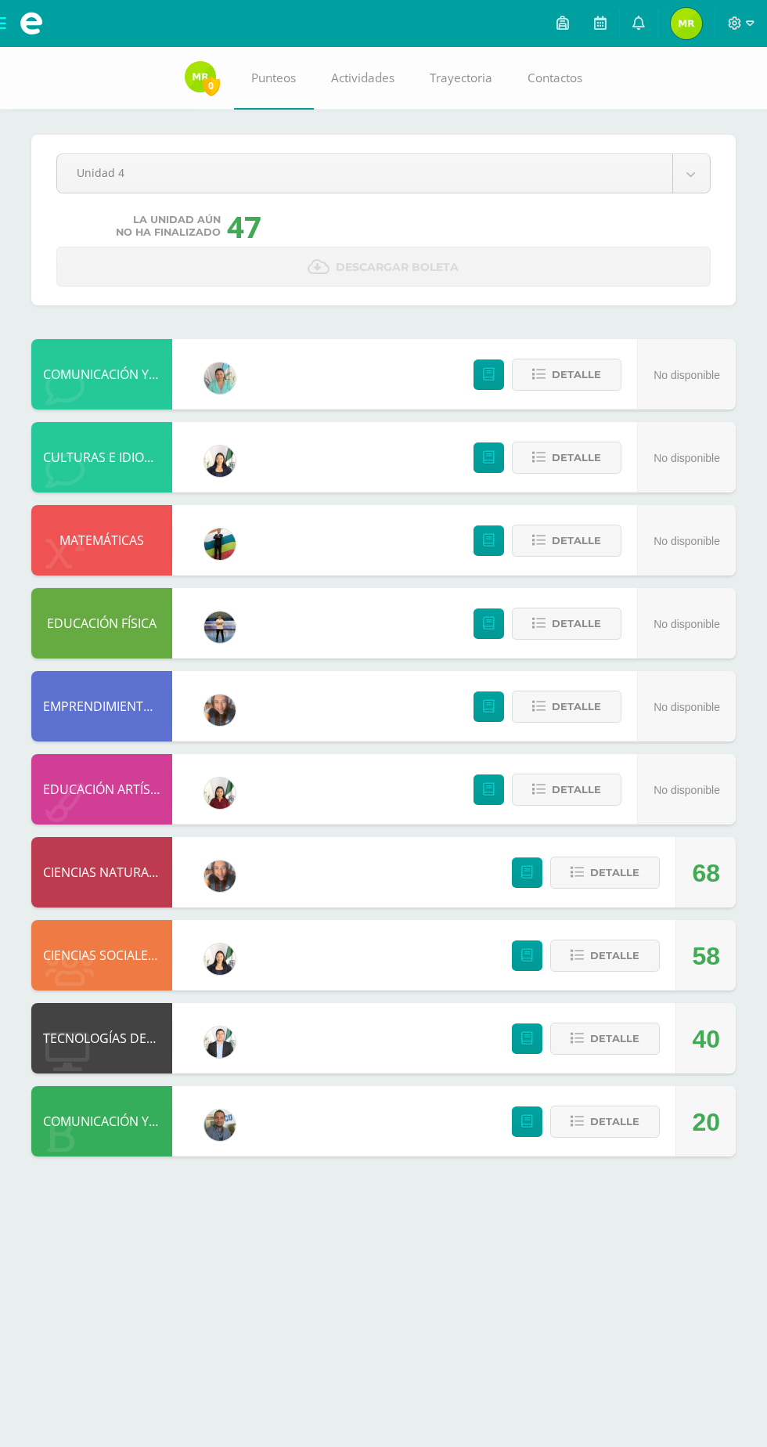
click at [117, 168] on body "Mis cursos Archivos Cerrar panel CIENCIAS NATURALES Segundo Básicos FDS [DATE] …" at bounding box center [383, 594] width 767 height 1188
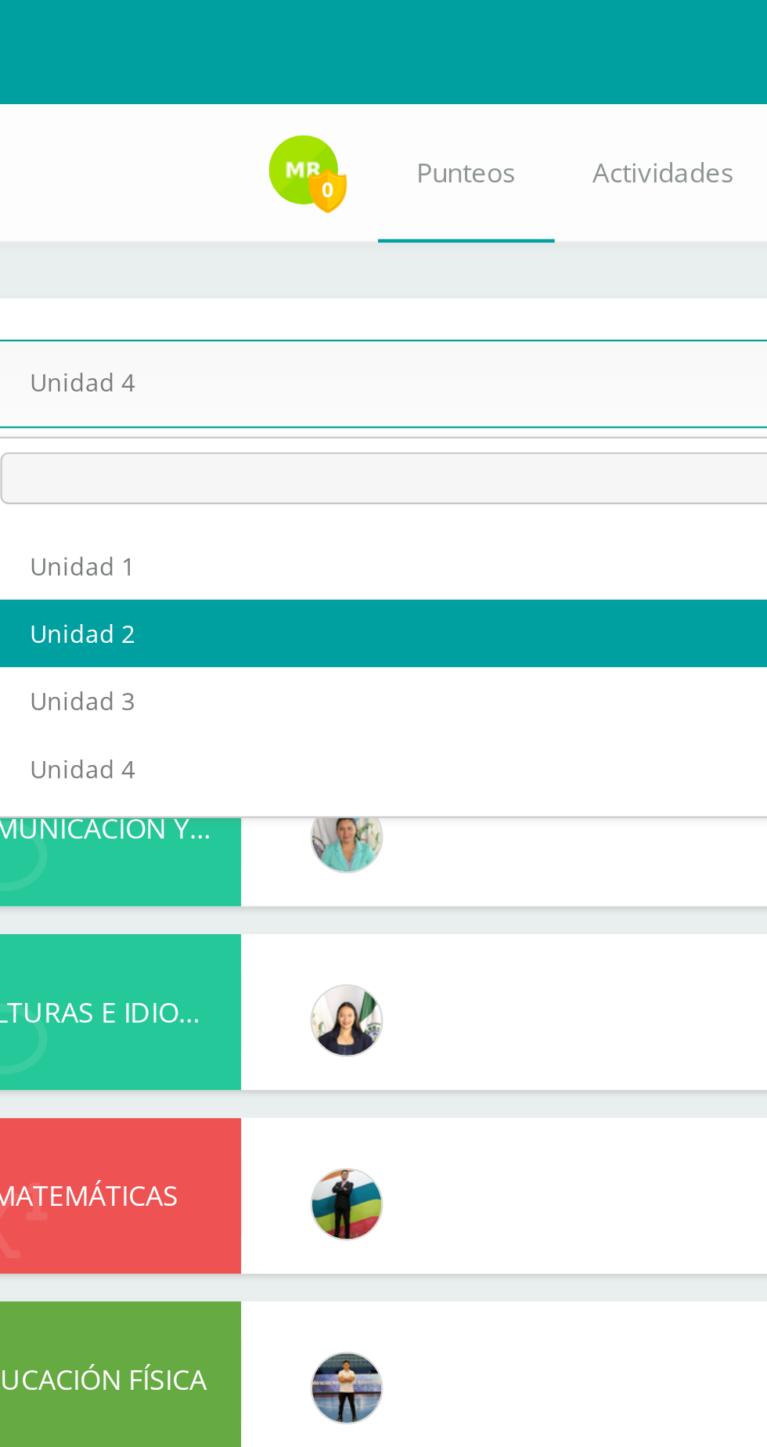
select select "Unidad 2"
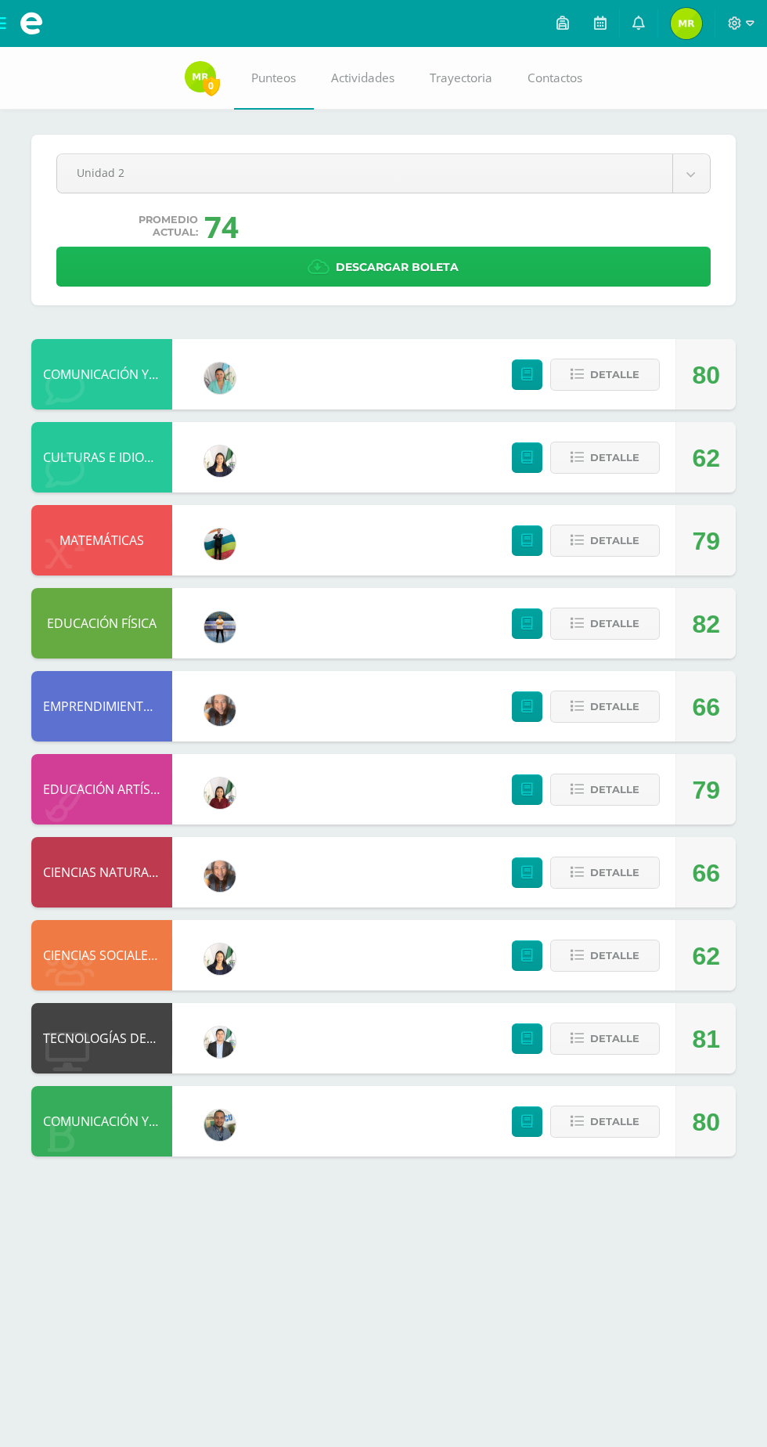
click at [229, 279] on link "Descargar boleta" at bounding box center [383, 267] width 654 height 40
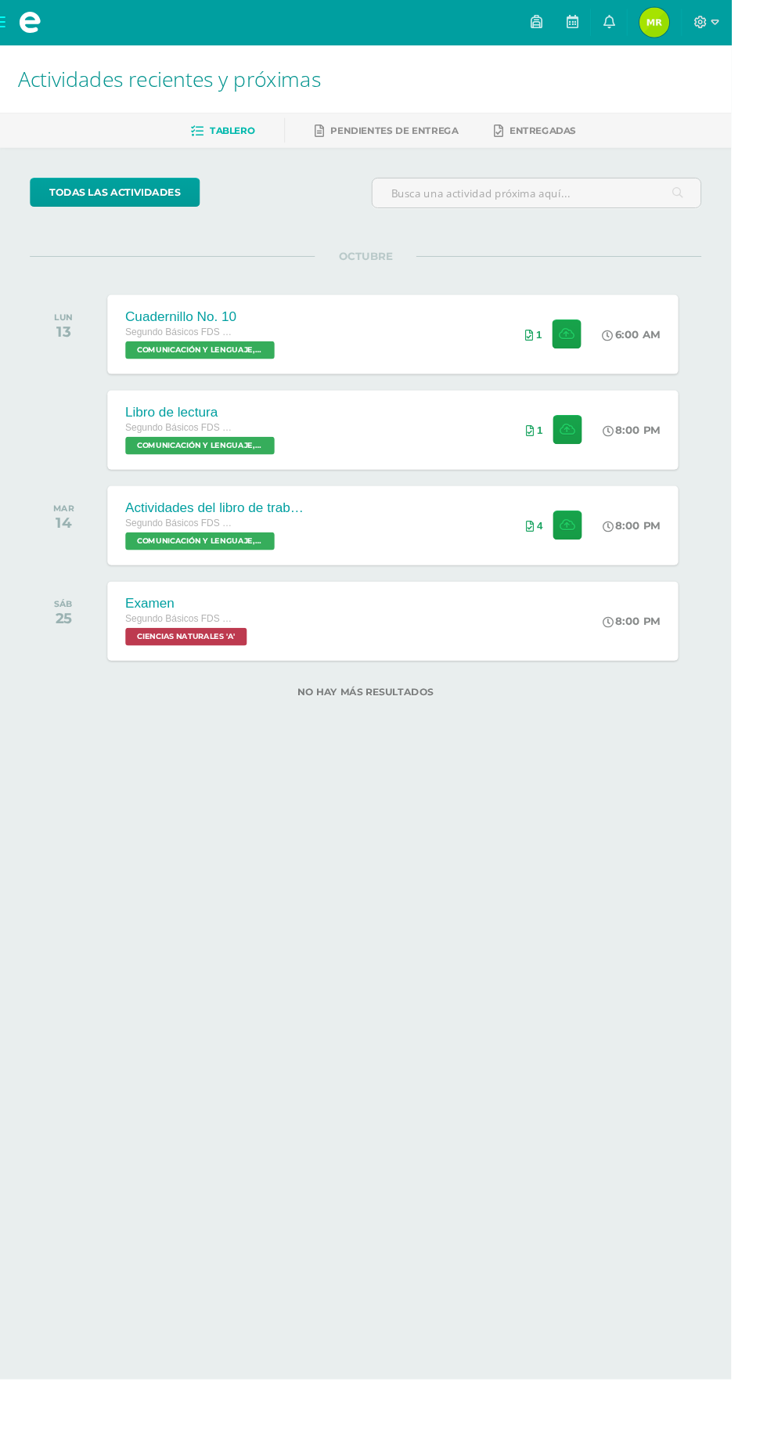
click at [406, 136] on span "Pendientes de entrega" at bounding box center [414, 137] width 134 height 12
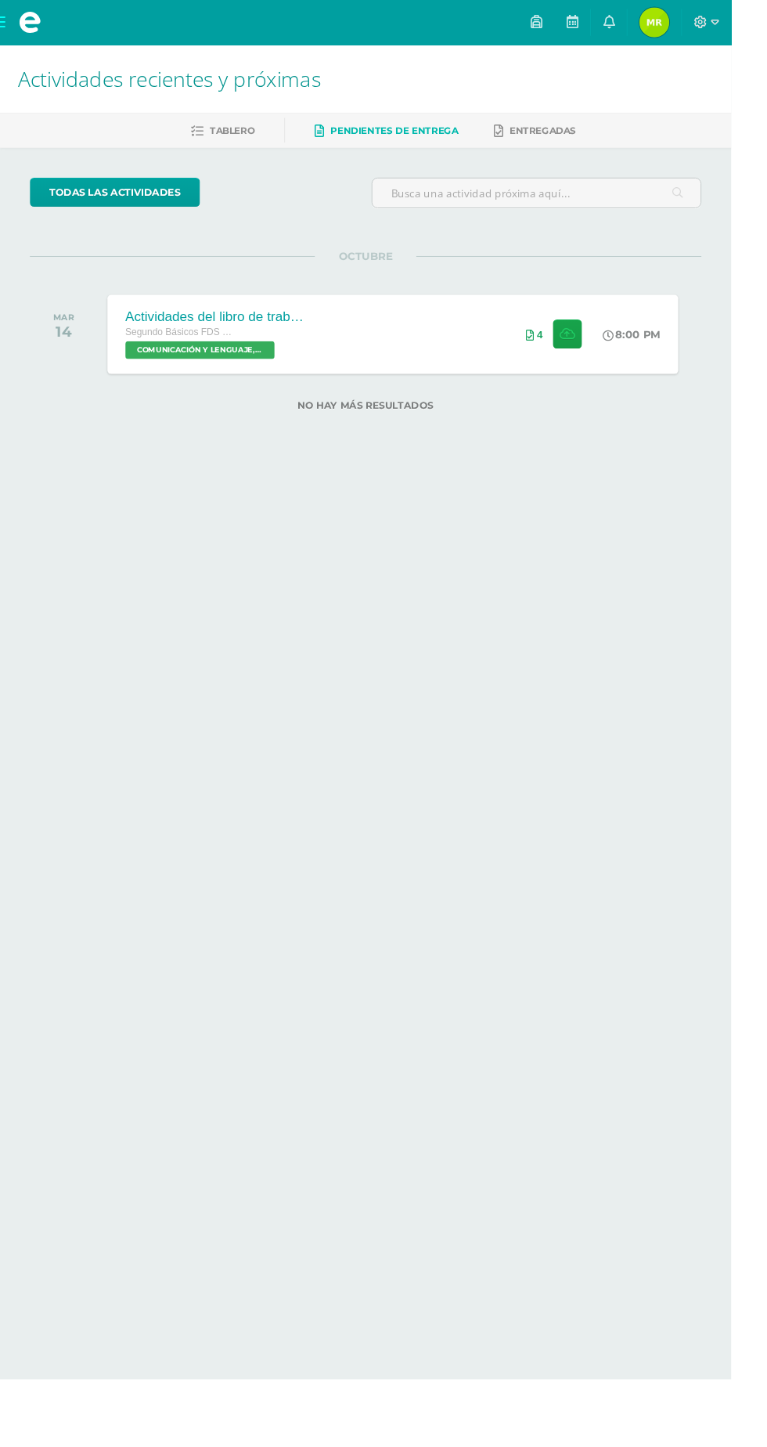
click at [254, 137] on span "Tablero" at bounding box center [243, 137] width 47 height 12
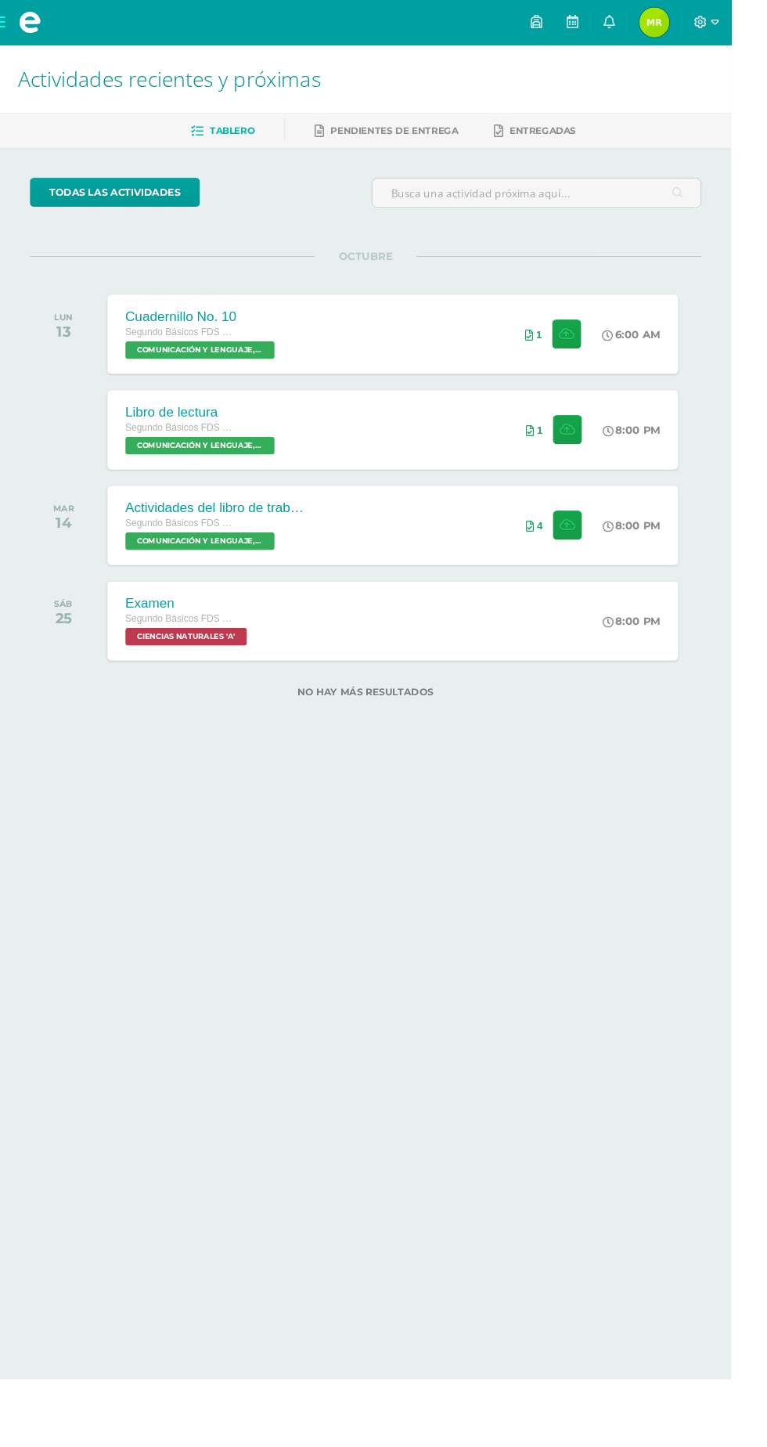
click at [474, 671] on div "Examen Segundo Básicos FDS [DATE] CIENCIAS NATURALES 'A' 8:00 PM Examen CIENCIA…" at bounding box center [412, 651] width 599 height 83
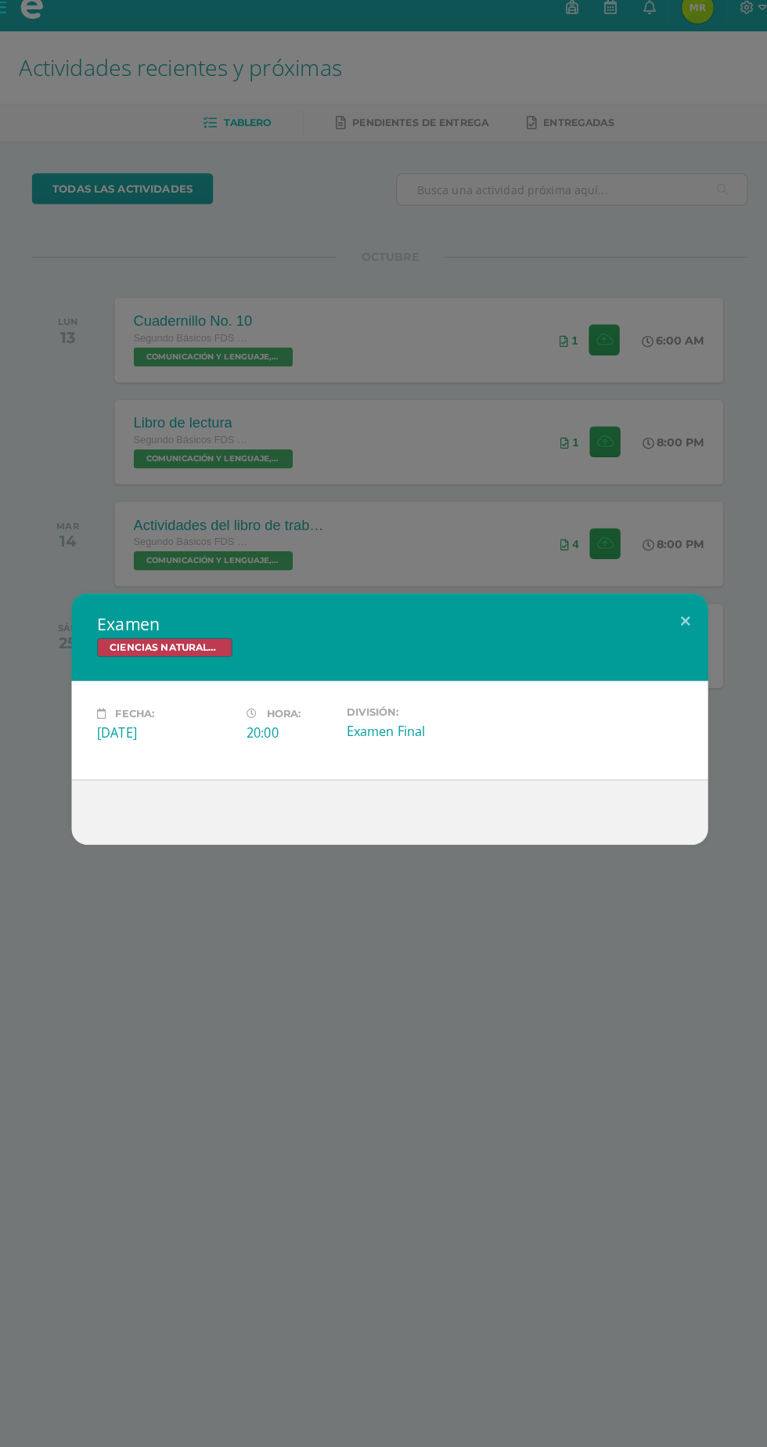
click at [438, 1064] on div "Examen CIENCIAS NATURALES Fecha: [DATE] Hora: 20:00 División: Examen Final" at bounding box center [383, 723] width 767 height 1447
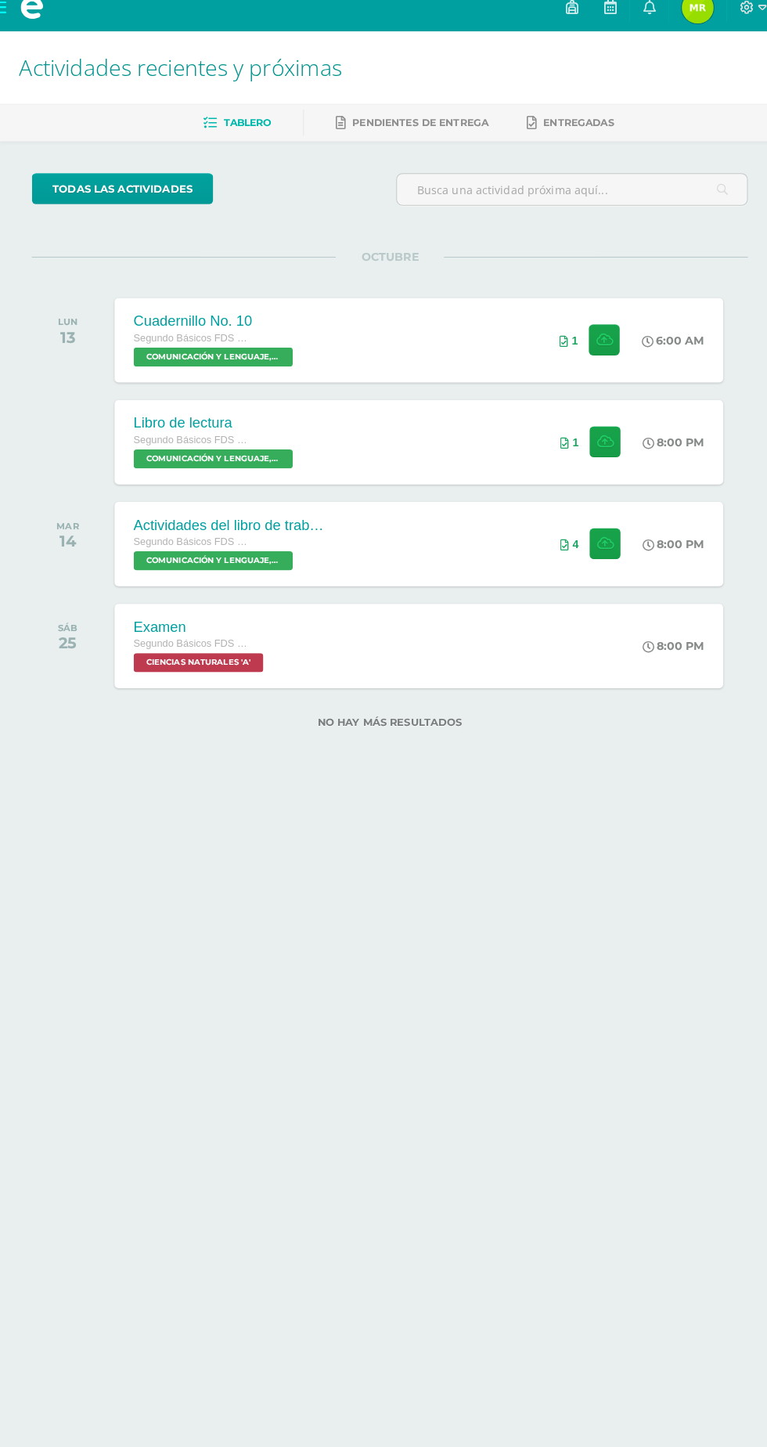
click at [432, 782] on html "Mis cursos Archivos Cerrar panel CIENCIAS NATURALES Segundo Básicos FDS [DATE] …" at bounding box center [383, 391] width 767 height 782
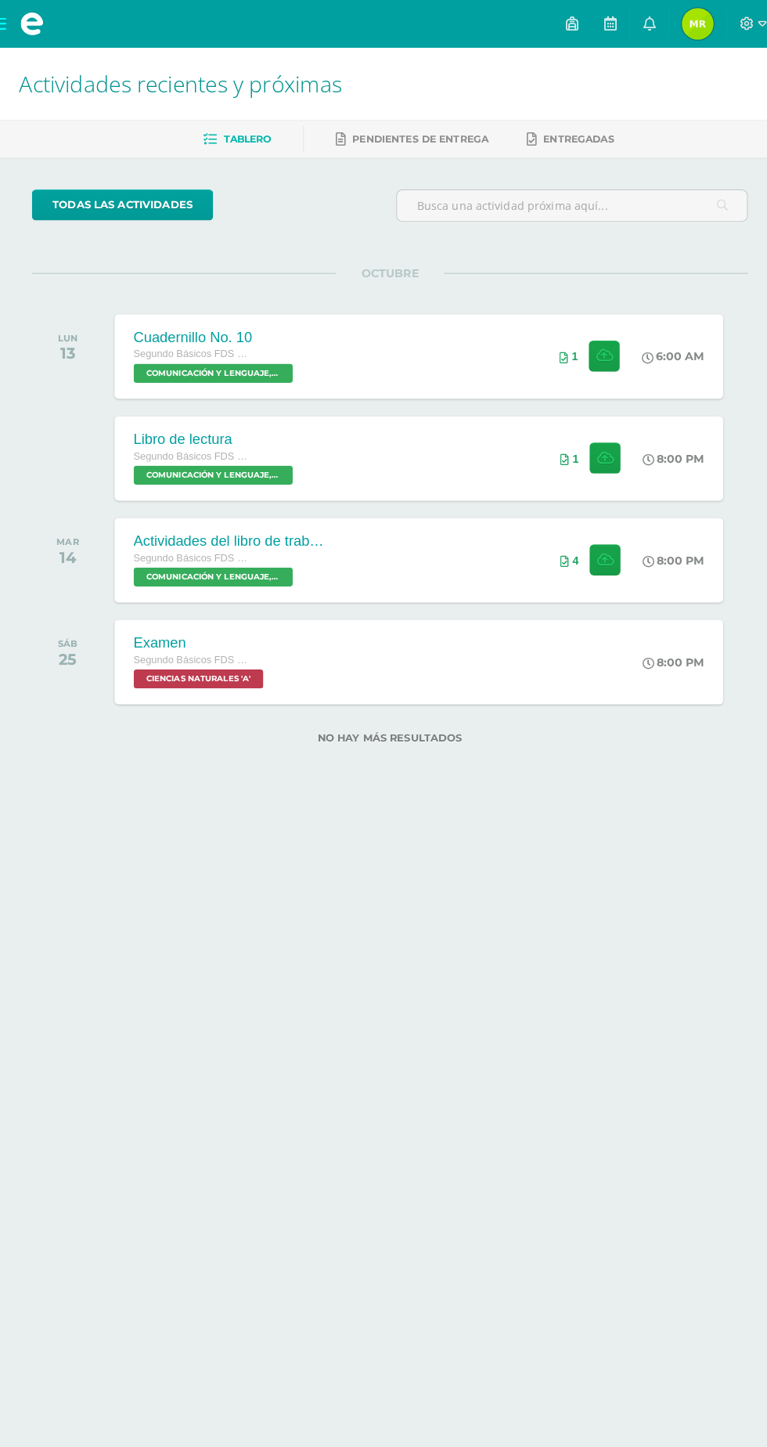
click at [645, 24] on icon at bounding box center [639, 23] width 13 height 14
click at [471, 782] on html "Mis cursos Archivos Cerrar panel CIENCIAS NATURALES Segundo Básicos FDS [DATE] …" at bounding box center [383, 391] width 767 height 782
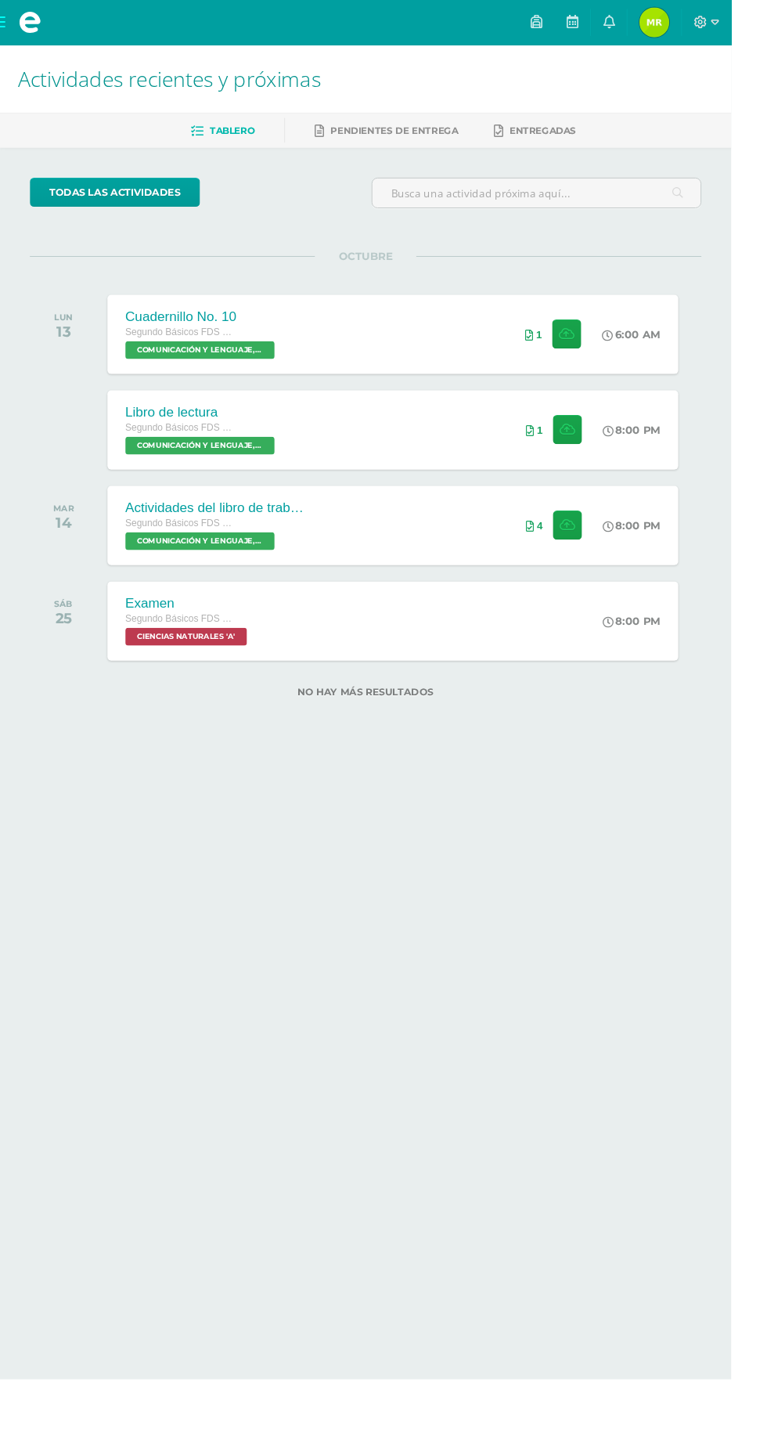
click at [705, 23] on span "[PERSON_NAME] Mi Perfil" at bounding box center [687, 23] width 38 height 31
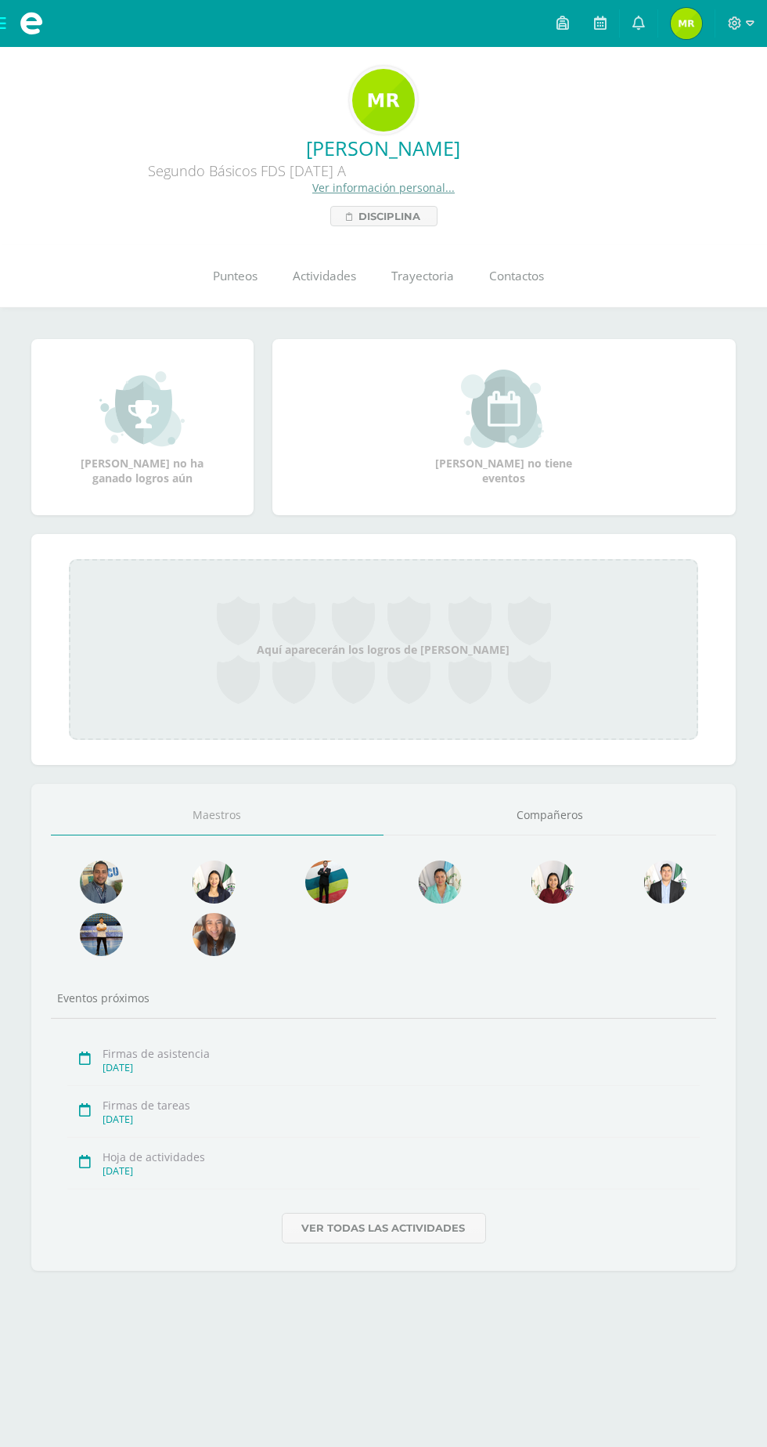
click at [231, 281] on span "Punteos" at bounding box center [236, 276] width 45 height 16
click at [244, 276] on span "Punteos" at bounding box center [236, 276] width 45 height 16
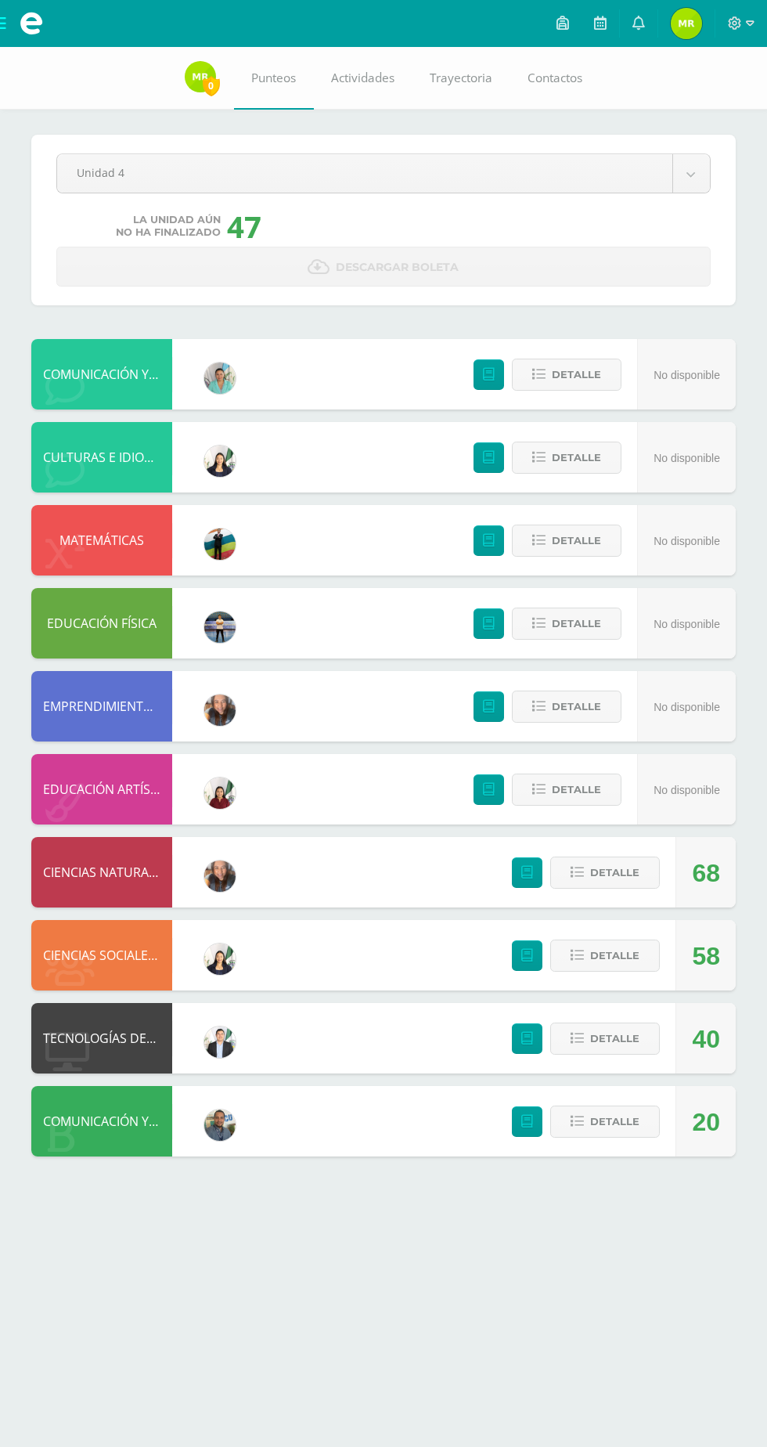
click at [89, 156] on body "Mis cursos Archivos Cerrar panel CIENCIAS NATURALES Segundo Básicos FDS Sábado …" at bounding box center [383, 594] width 767 height 1188
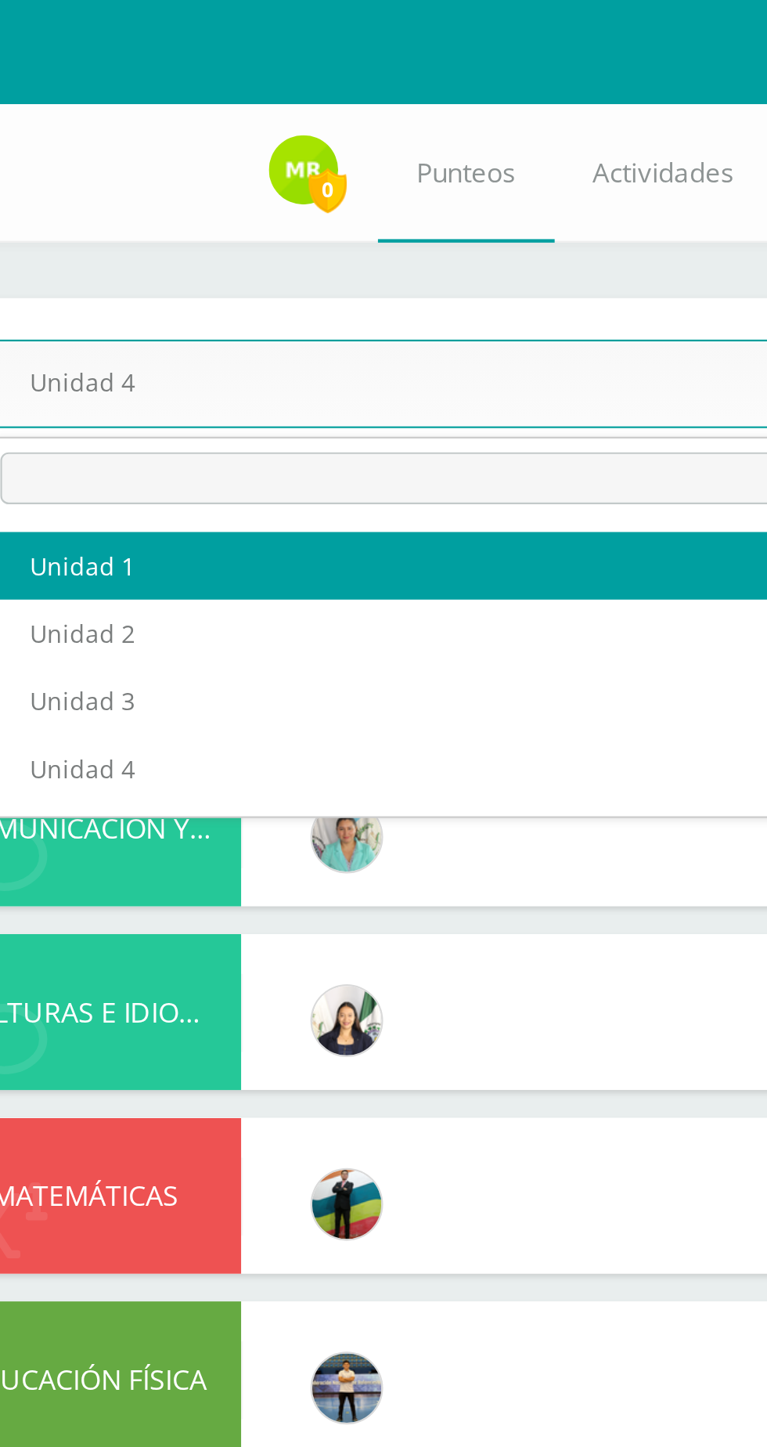
select select "Unidad 1"
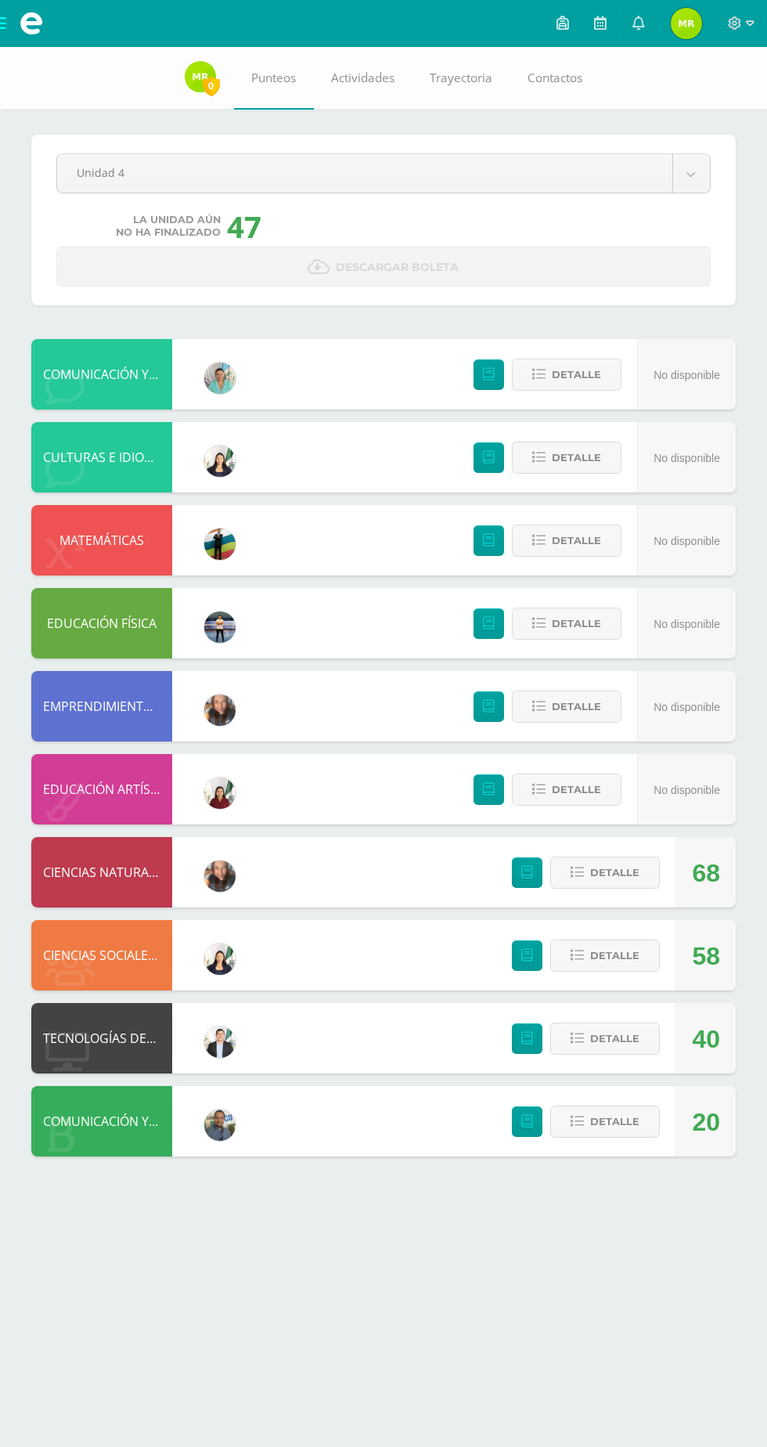
click at [166, 178] on body "Mis cursos Archivos Cerrar panel CIENCIAS NATURALES Segundo Básicos FDS Sábado …" at bounding box center [383, 594] width 767 height 1188
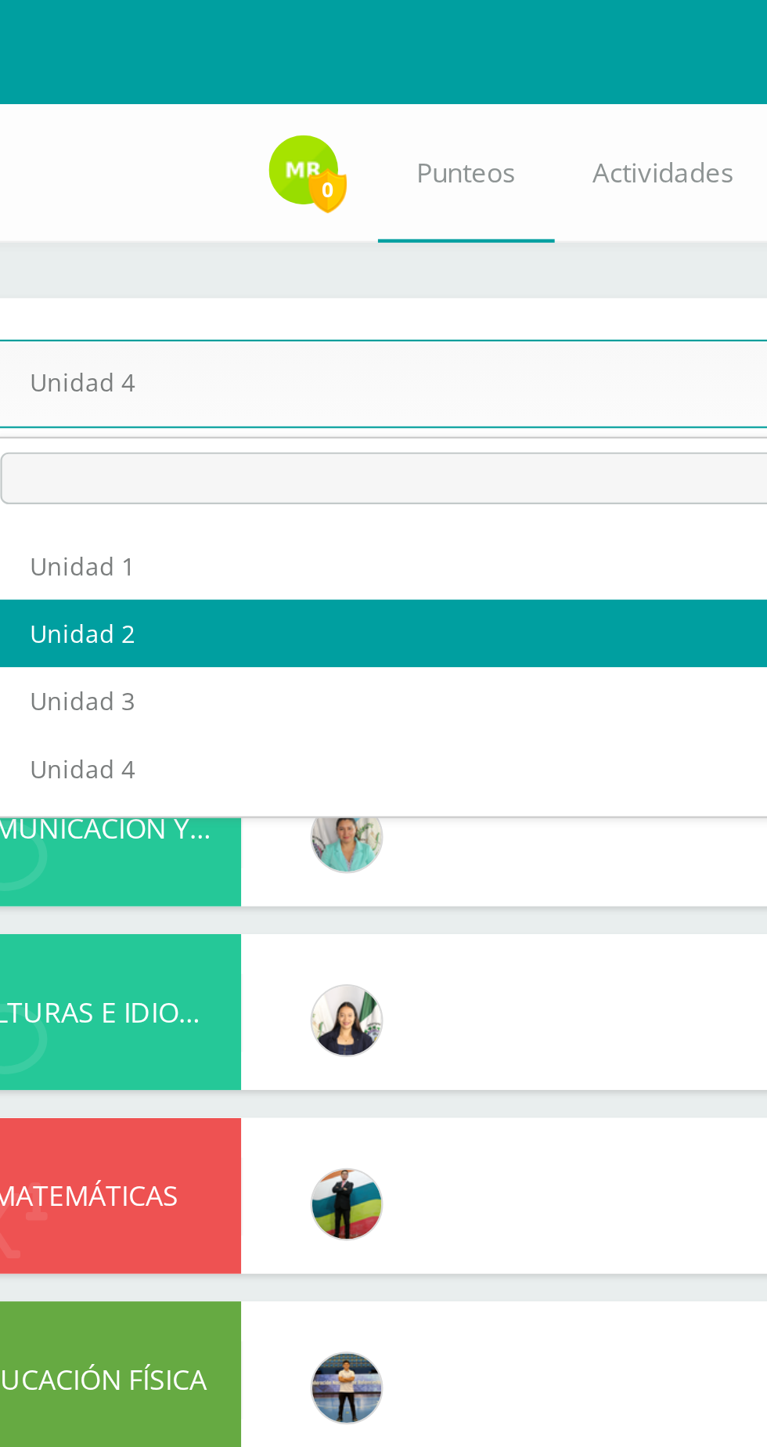
select select "Unidad 2"
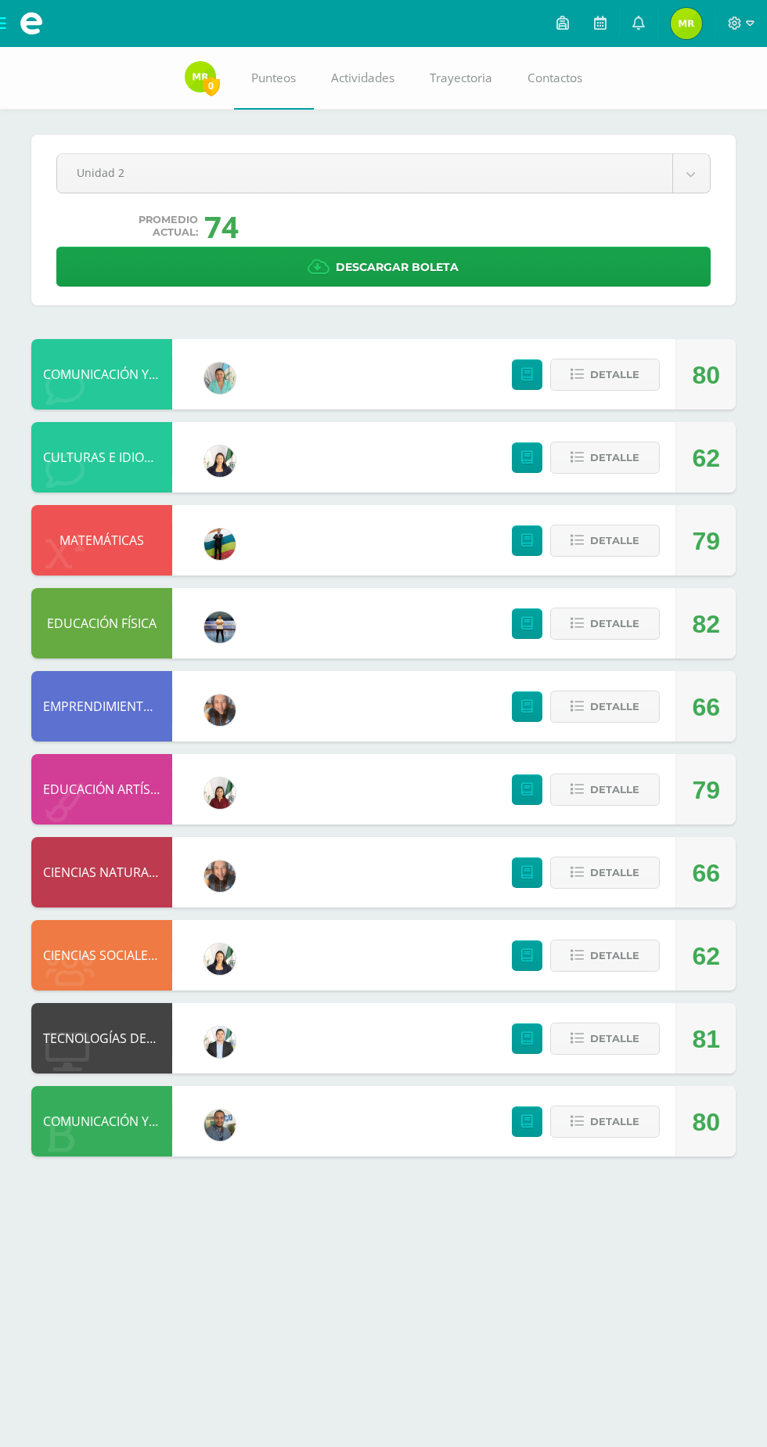
click at [164, 171] on body "Mis cursos Archivos Cerrar panel CIENCIAS NATURALES Segundo Básicos FDS Sábado …" at bounding box center [383, 594] width 767 height 1188
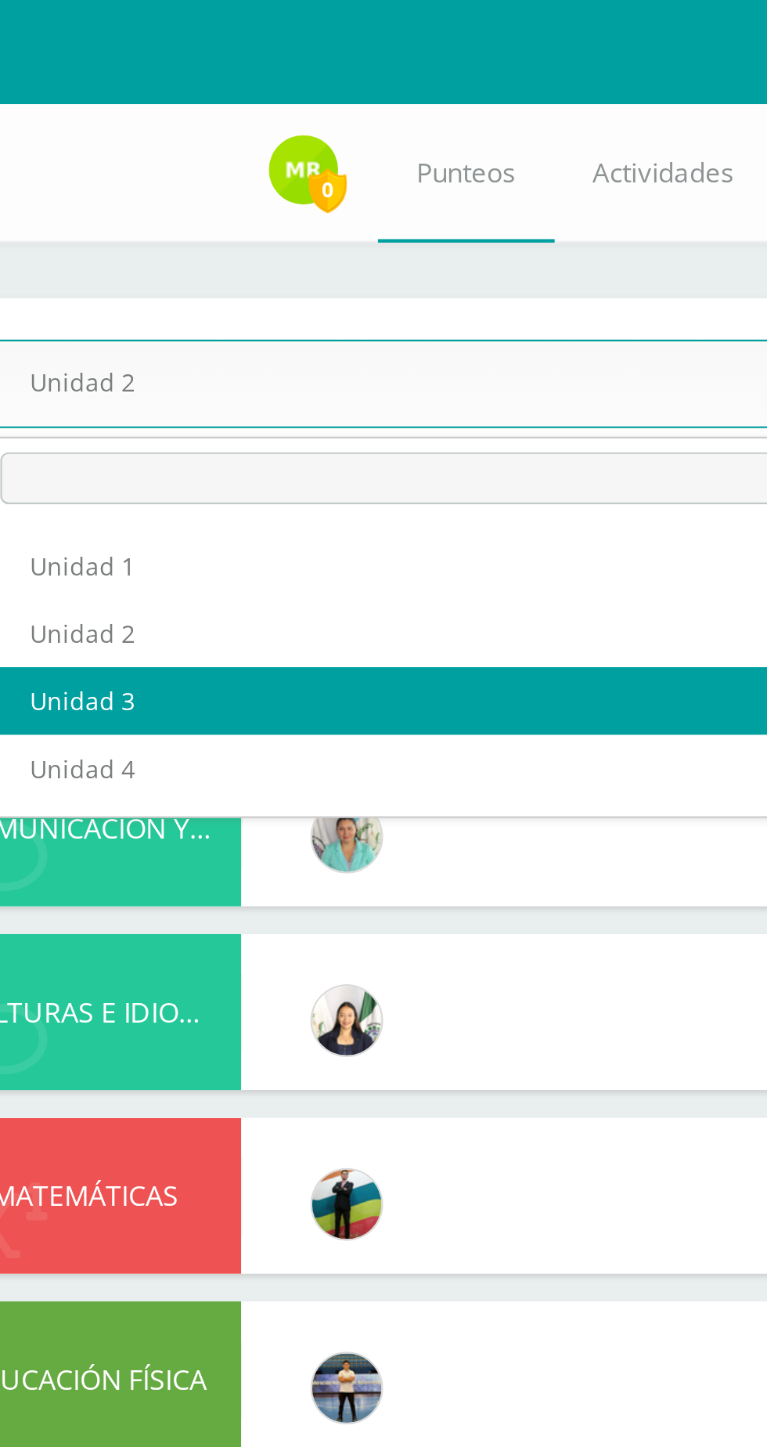
select select "Unidad 3"
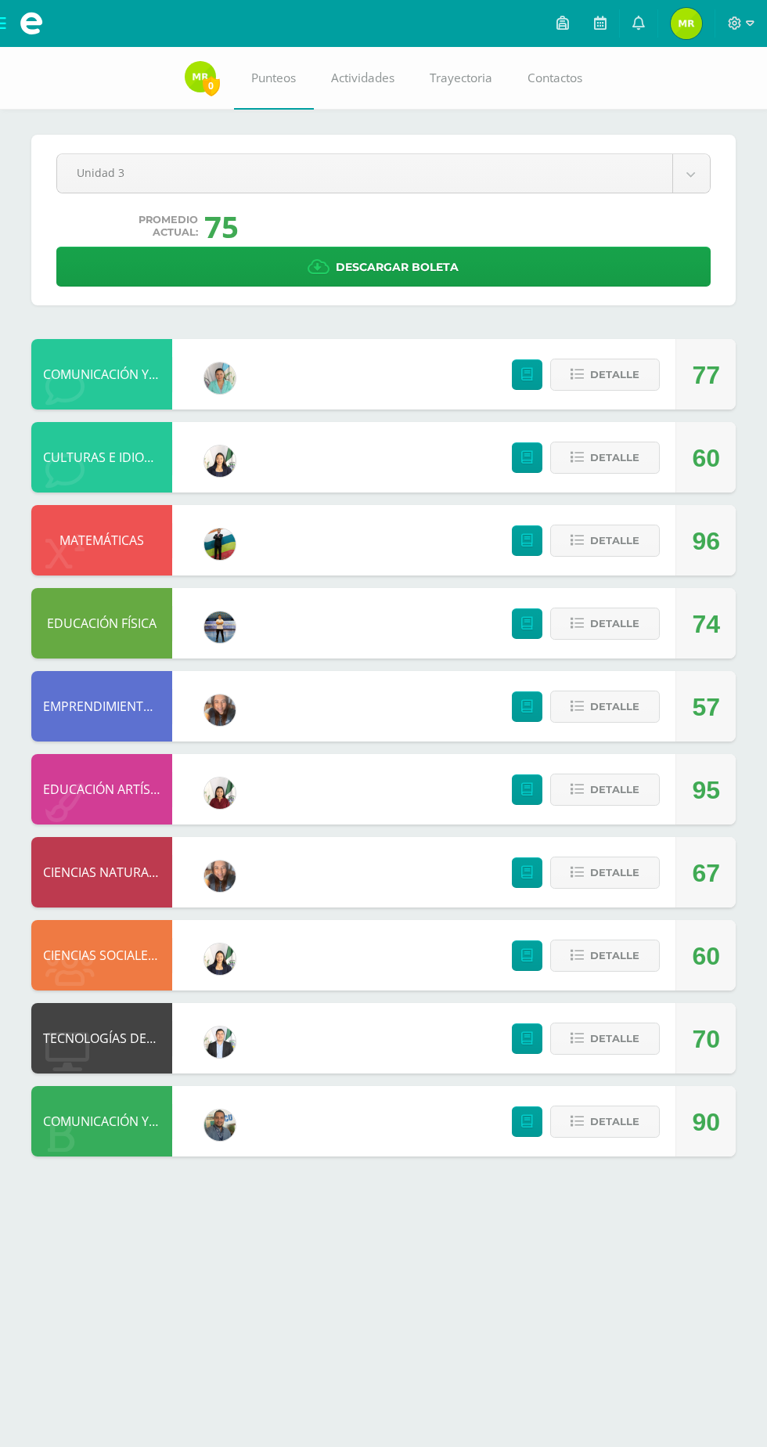
click at [251, 161] on body "Mis cursos Archivos Cerrar panel CIENCIAS NATURALES Segundo Básicos FDS [DATE] …" at bounding box center [383, 594] width 767 height 1188
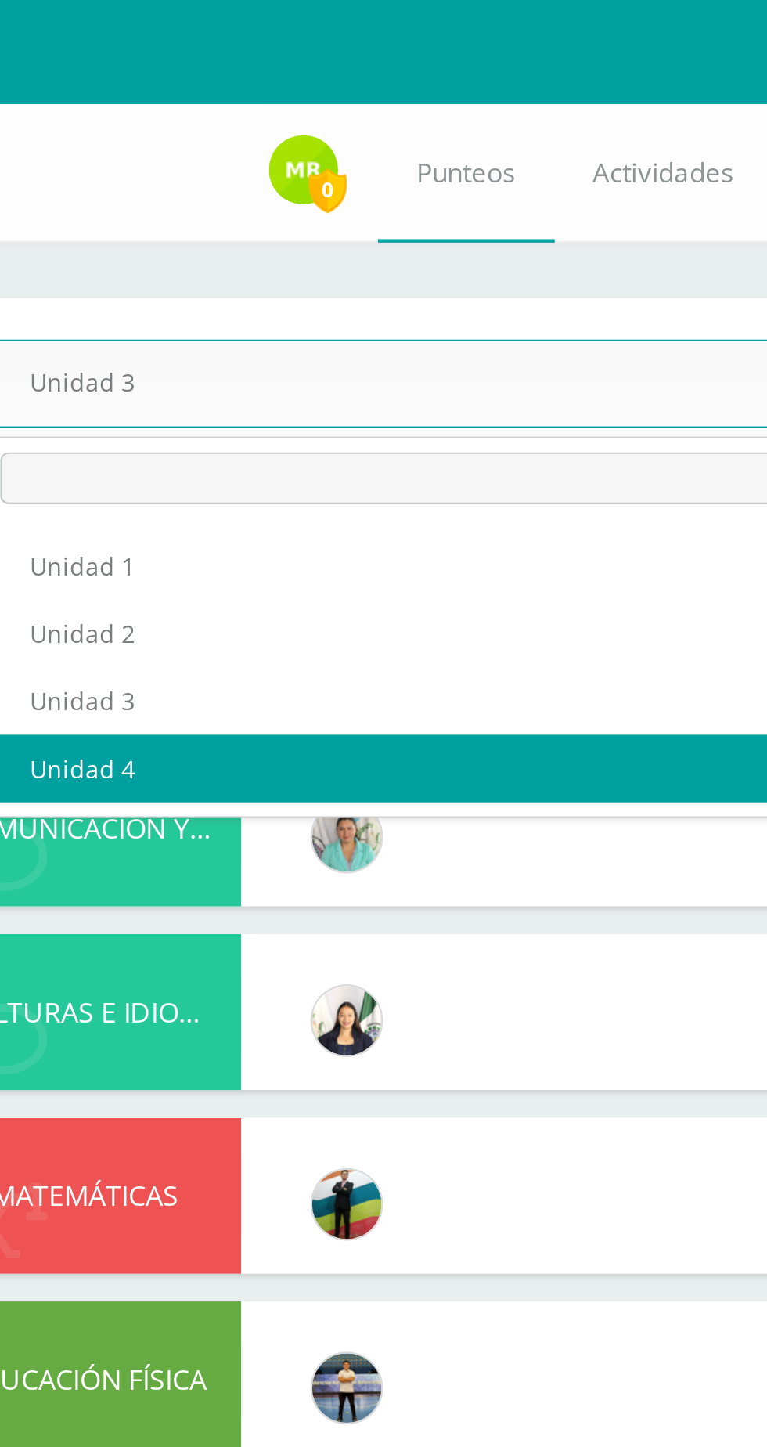
select select "Unidad 4"
